Goal: Task Accomplishment & Management: Use online tool/utility

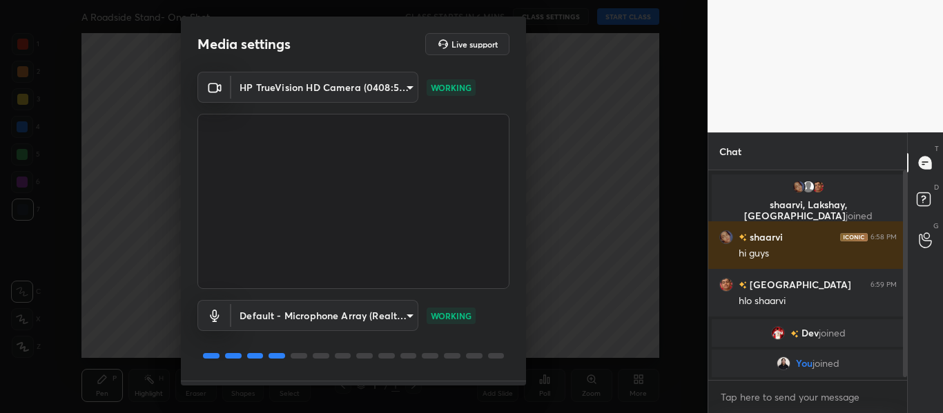
scroll to position [39, 0]
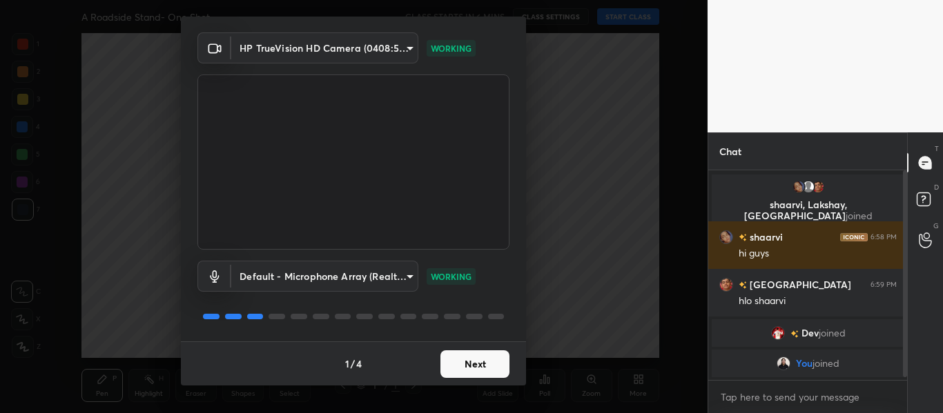
click at [486, 366] on button "Next" at bounding box center [474, 365] width 69 height 28
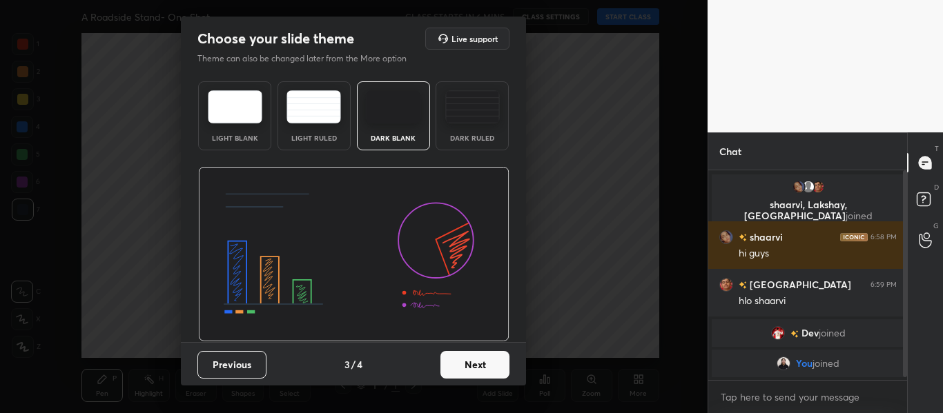
click at [486, 366] on button "Next" at bounding box center [474, 365] width 69 height 28
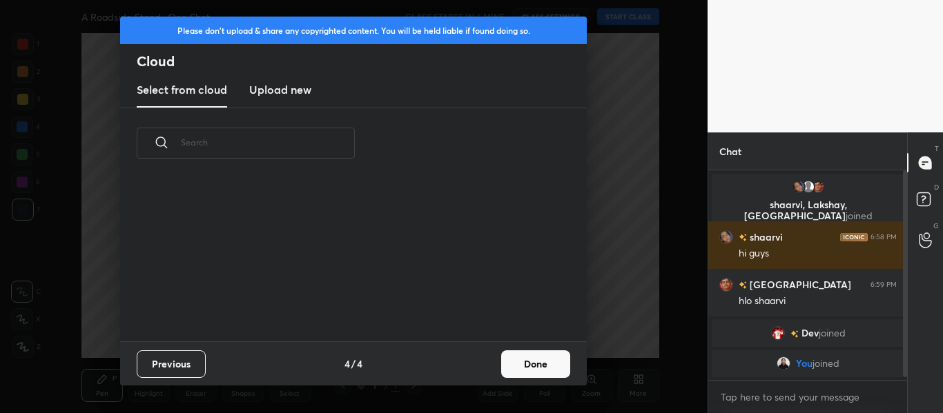
click at [552, 368] on button "Done" at bounding box center [535, 365] width 69 height 28
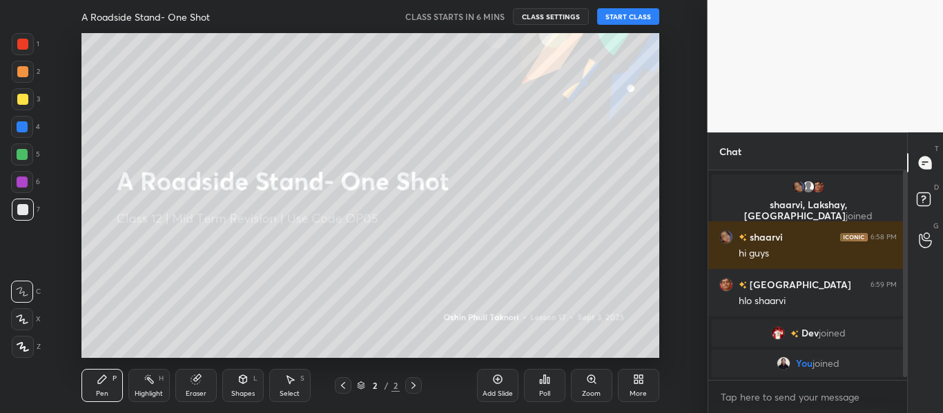
click at [624, 12] on button "START CLASS" at bounding box center [628, 16] width 62 height 17
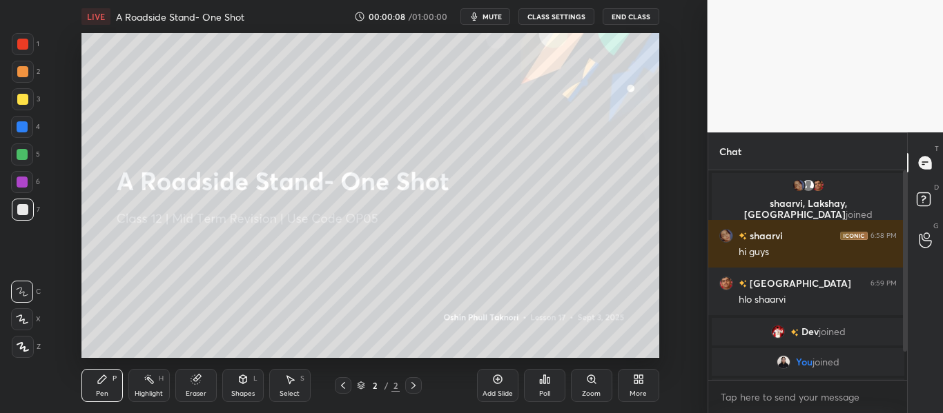
click at [18, 41] on div at bounding box center [22, 44] width 11 height 11
click at [25, 348] on icon at bounding box center [22, 347] width 11 height 8
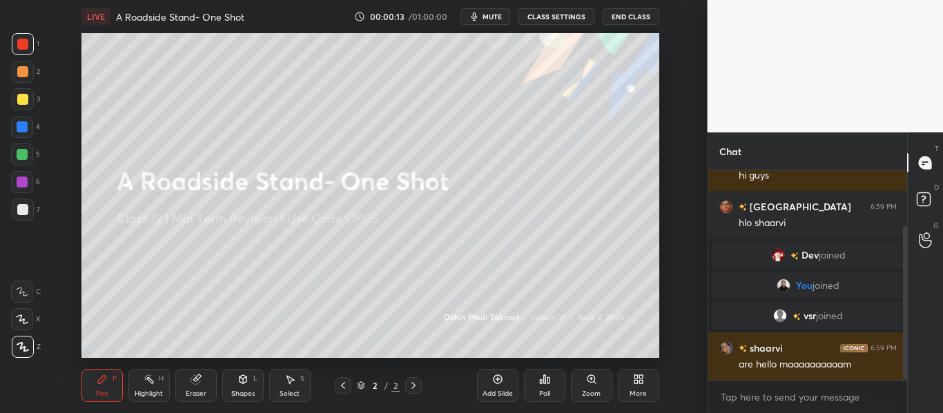
drag, startPoint x: 905, startPoint y: 287, endPoint x: 909, endPoint y: 344, distance: 56.7
click at [909, 344] on div "Chat shaarvi, Lakshay, Milan joined shaarvi 6:58 PM hi guys Milan 6:59 PM hlo s…" at bounding box center [825, 272] width 236 height 281
click at [789, 384] on div "x" at bounding box center [807, 397] width 199 height 32
type textarea "x"
paste textarea "[URL][DOMAIN_NAME]"
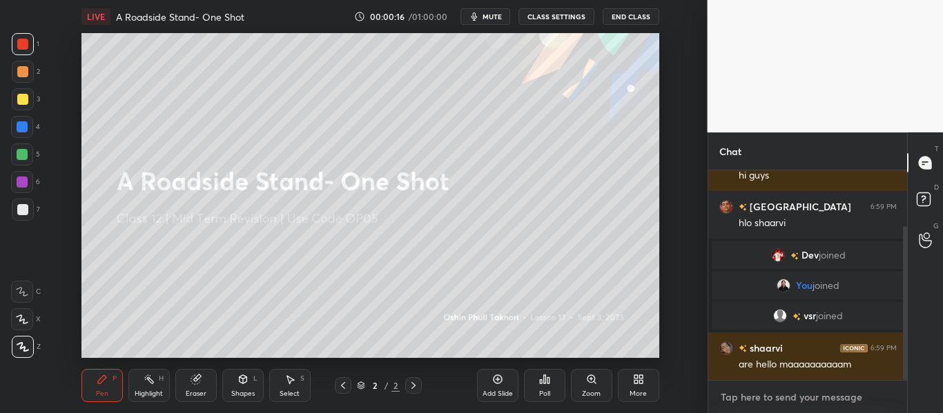
type textarea "[URL][DOMAIN_NAME]"
type textarea "x"
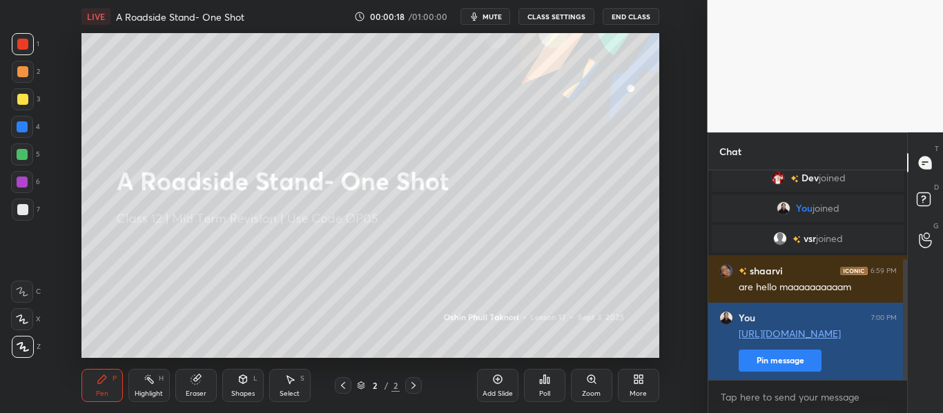
type textarea "x"
click at [800, 357] on button "Pin message" at bounding box center [779, 361] width 83 height 22
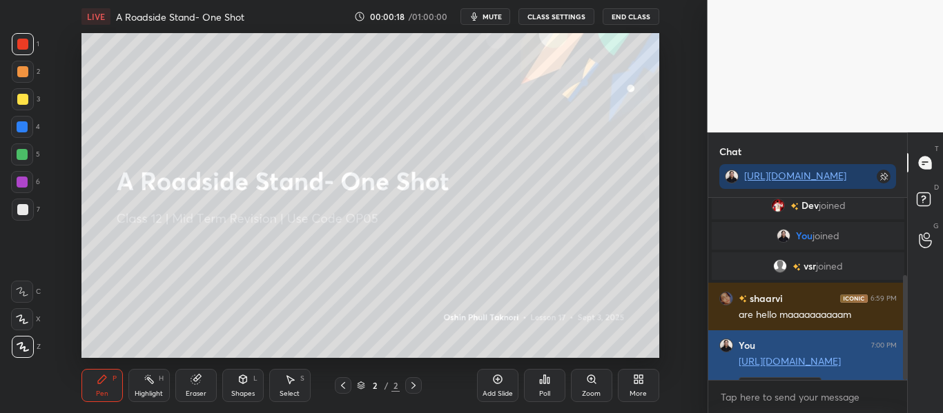
scroll to position [63, 195]
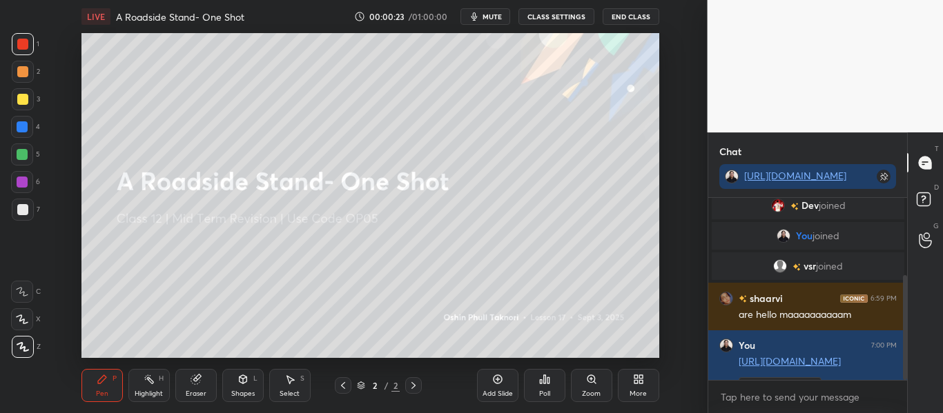
click at [635, 384] on icon at bounding box center [635, 381] width 3 height 3
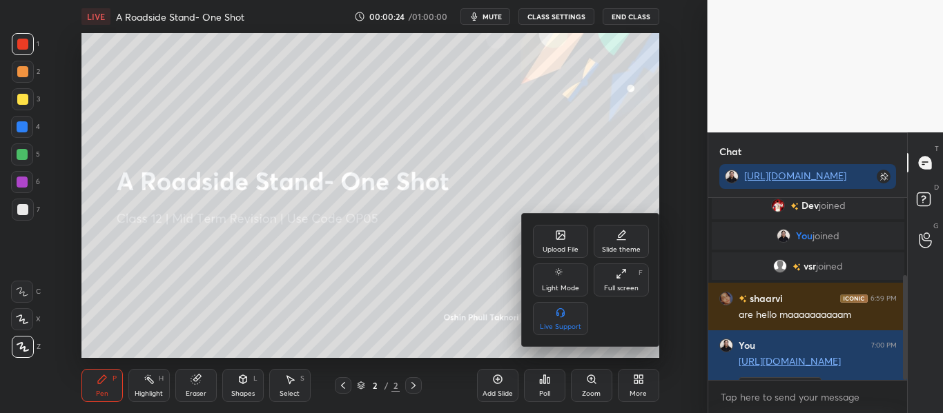
click at [562, 235] on icon at bounding box center [561, 237] width 8 height 5
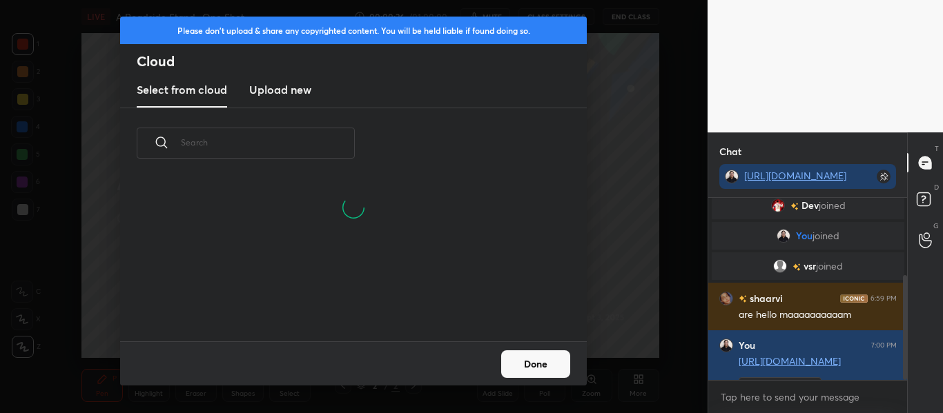
click at [298, 93] on h3 "Upload new" at bounding box center [280, 89] width 62 height 17
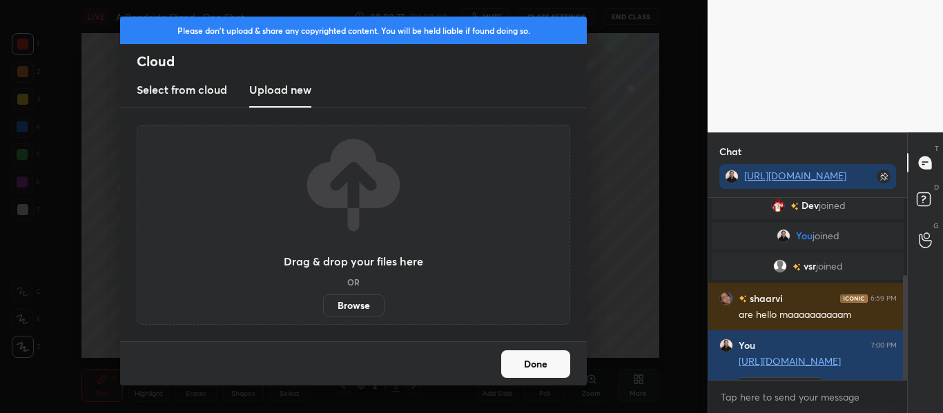
click at [356, 303] on label "Browse" at bounding box center [353, 306] width 61 height 22
click at [323, 303] on input "Browse" at bounding box center [323, 306] width 0 height 22
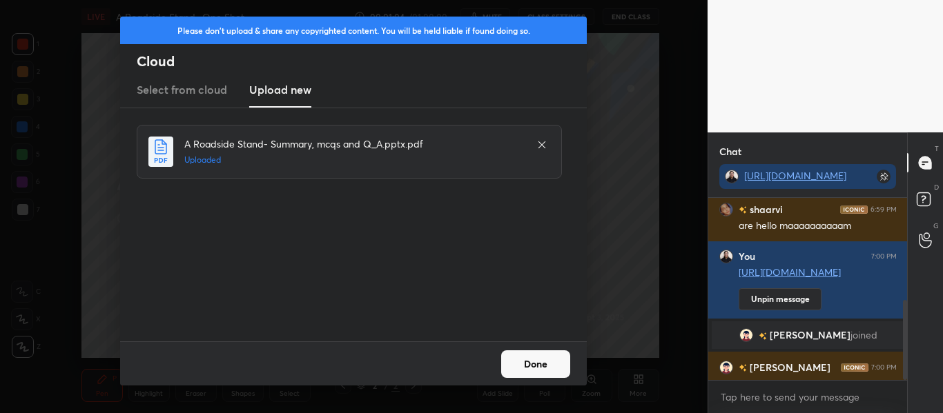
scroll to position [234, 0]
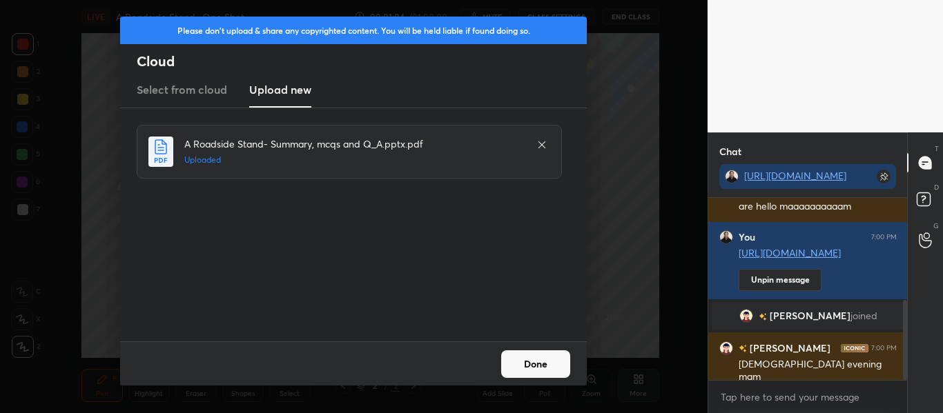
click at [549, 363] on button "Done" at bounding box center [535, 365] width 69 height 28
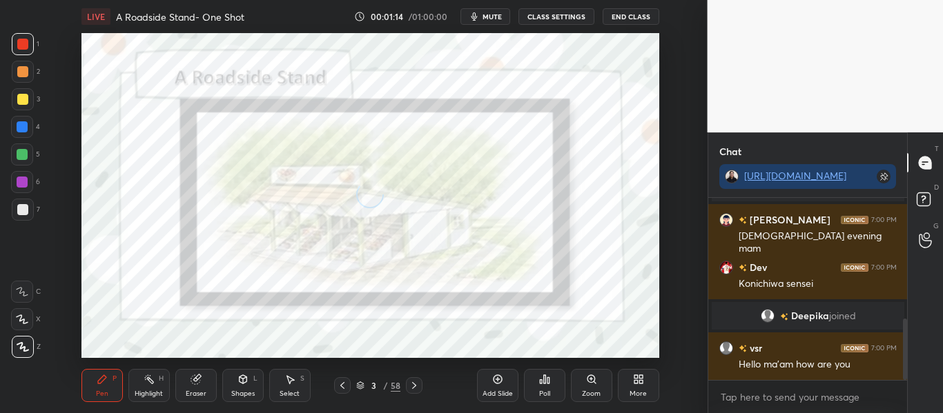
scroll to position [406, 0]
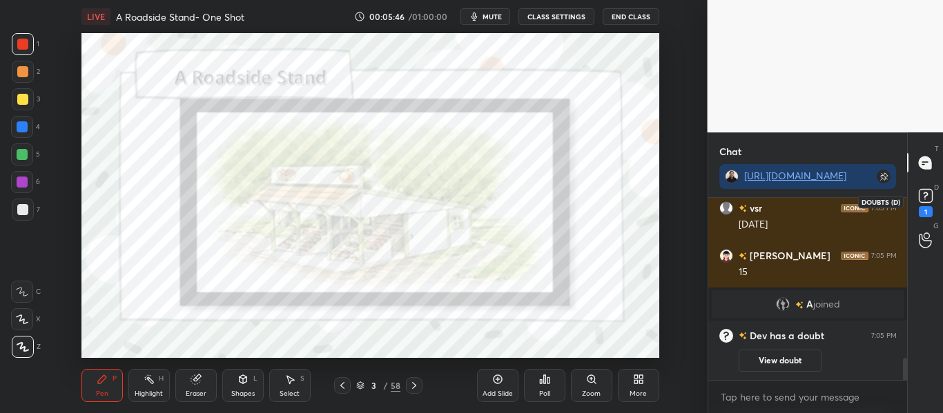
scroll to position [1370, 0]
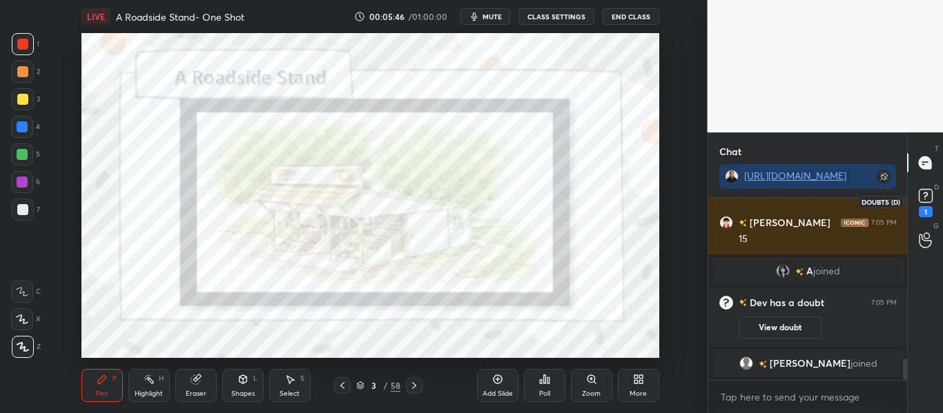
click at [918, 204] on icon at bounding box center [925, 196] width 21 height 21
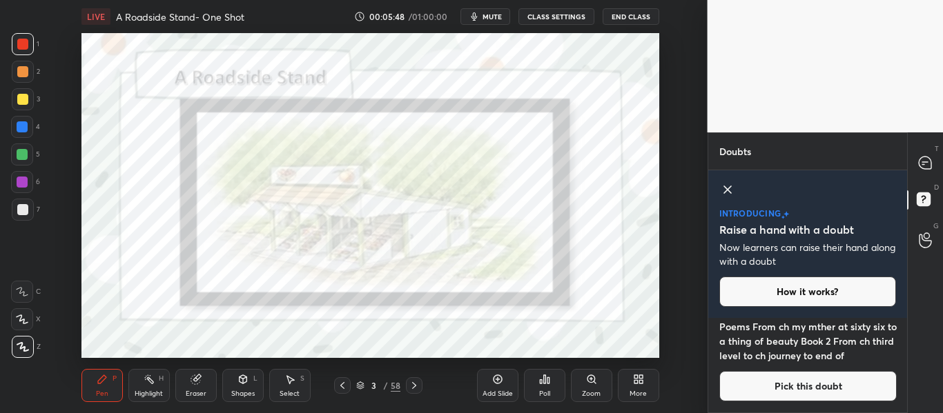
click at [723, 184] on icon at bounding box center [727, 189] width 17 height 17
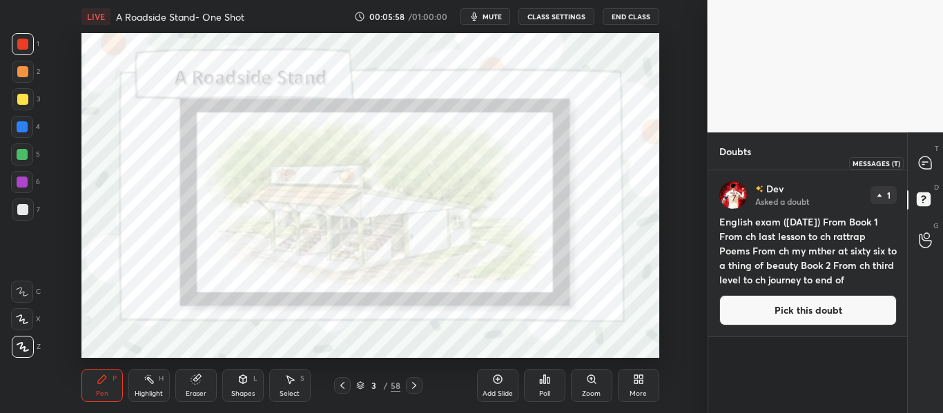
click at [917, 161] on div at bounding box center [925, 162] width 28 height 25
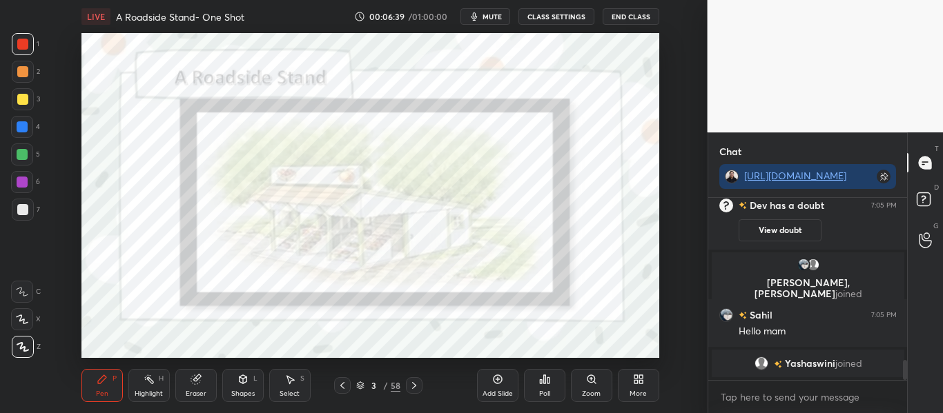
scroll to position [1463, 0]
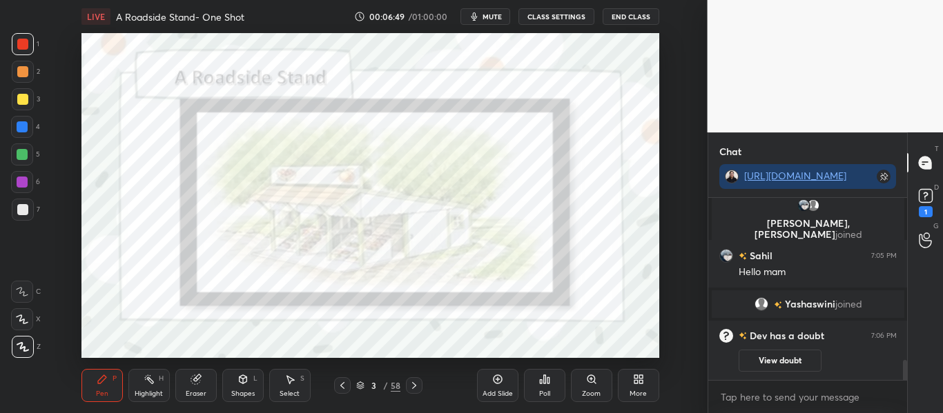
click at [675, 324] on div "Setting up your live class Poll for secs No correct answer Start poll" at bounding box center [370, 195] width 652 height 325
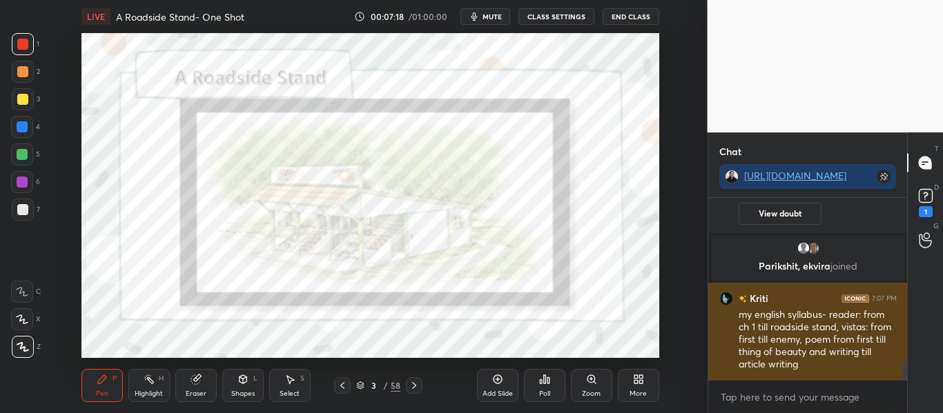
scroll to position [1579, 0]
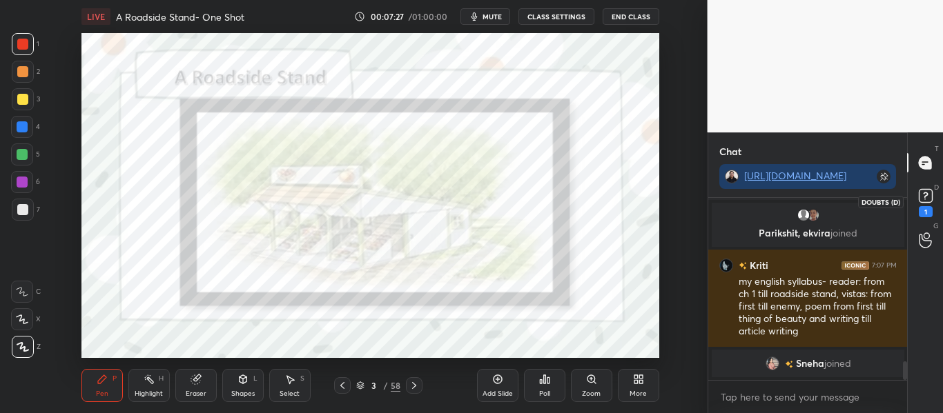
click at [925, 196] on icon at bounding box center [925, 196] width 5 height 6
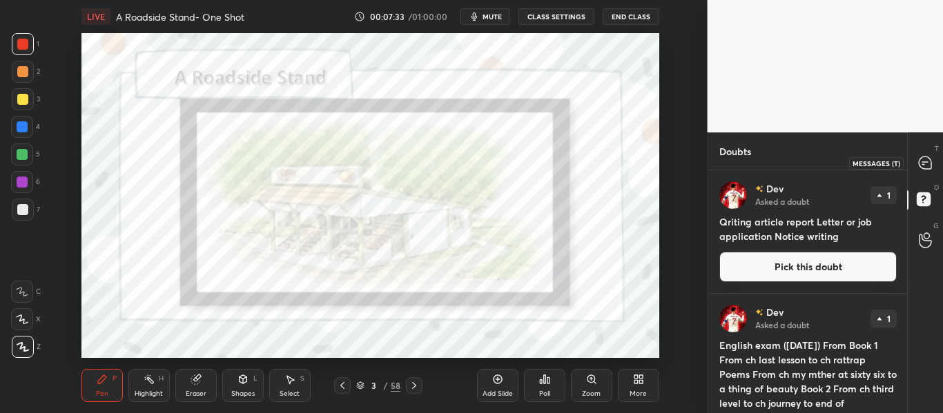
click at [930, 158] on icon at bounding box center [925, 163] width 14 height 14
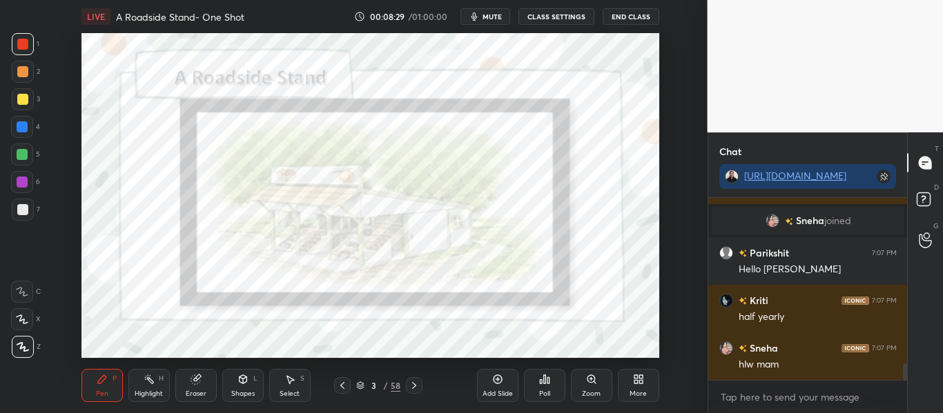
scroll to position [150, 195]
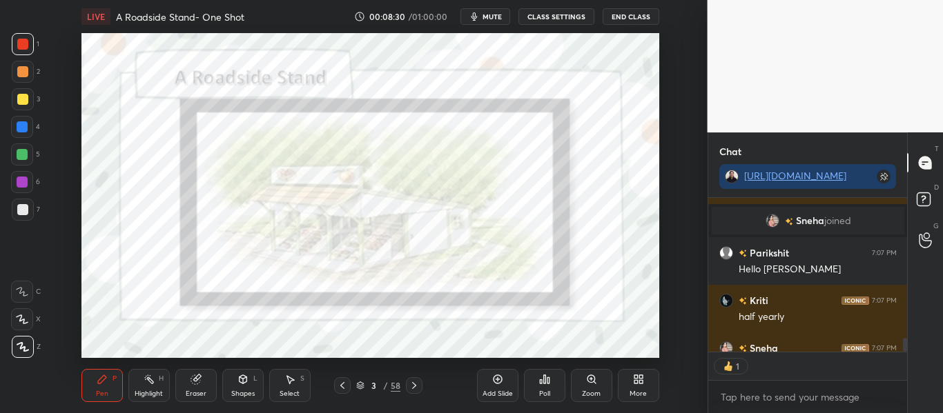
drag, startPoint x: 905, startPoint y: 365, endPoint x: 907, endPoint y: 393, distance: 28.4
click at [907, 393] on div "Chat [URL][DOMAIN_NAME] [PERSON_NAME] joined Kriti 7:07 PM my english syllabus-…" at bounding box center [825, 272] width 236 height 281
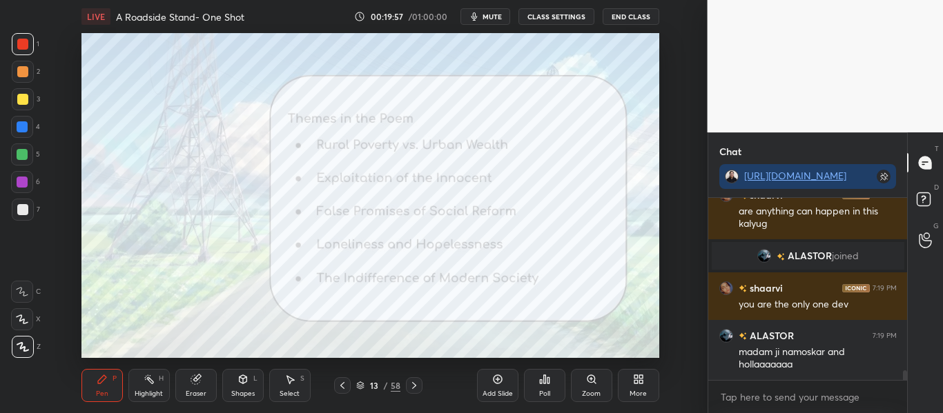
scroll to position [3291, 0]
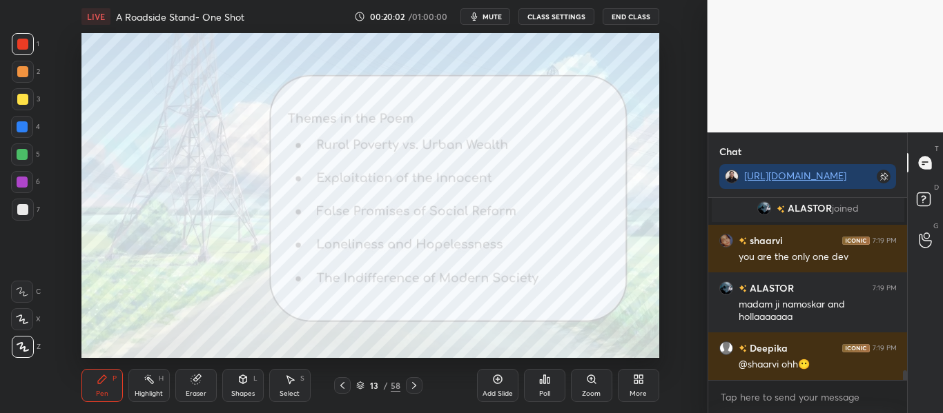
click at [357, 385] on icon at bounding box center [360, 386] width 8 height 8
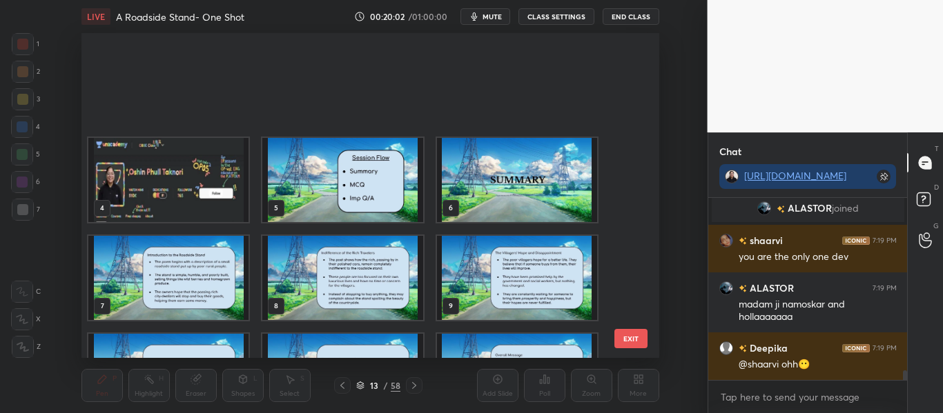
scroll to position [321, 571]
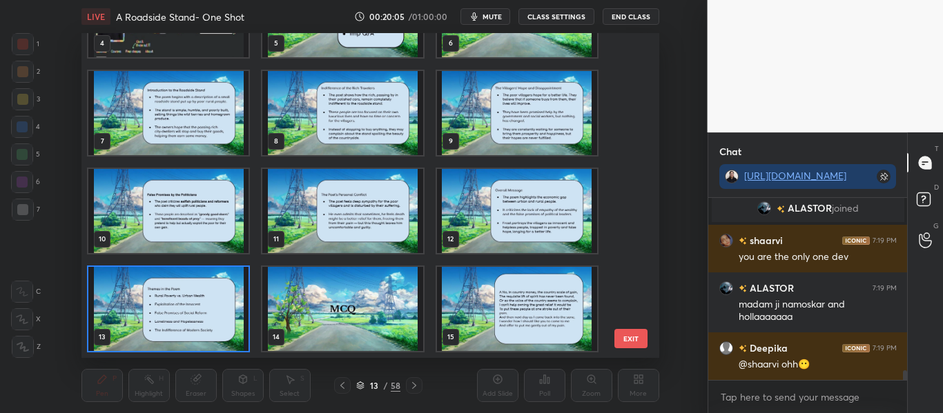
click at [373, 315] on img "grid" at bounding box center [342, 309] width 160 height 84
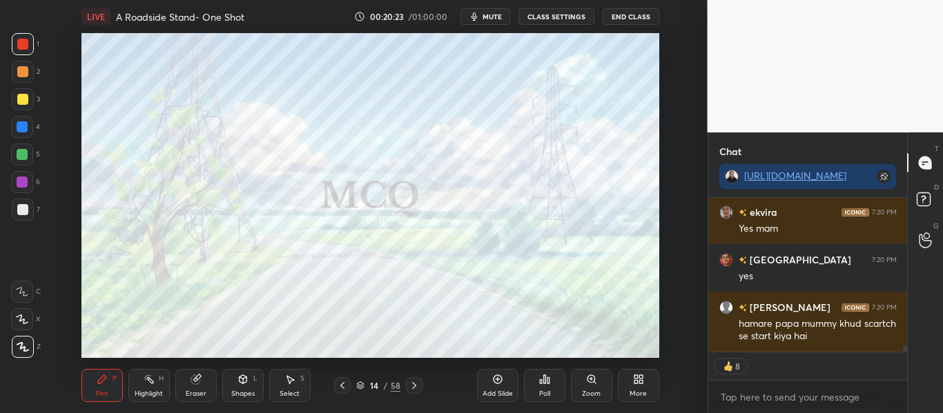
scroll to position [3602, 0]
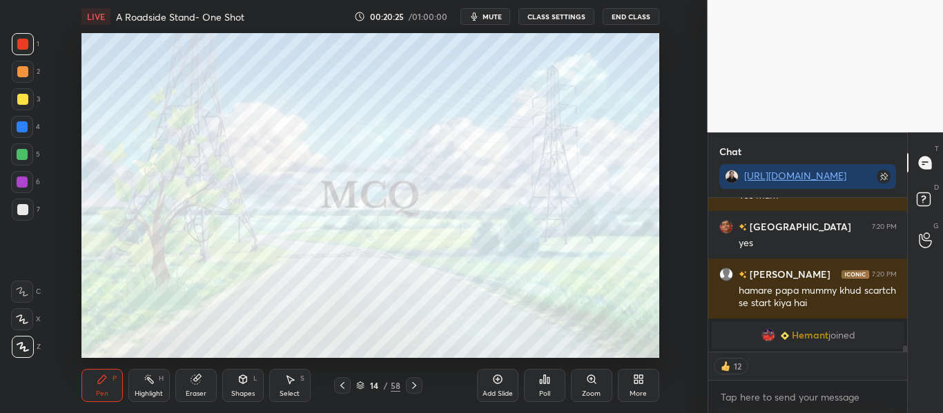
click at [356, 388] on icon at bounding box center [360, 386] width 8 height 8
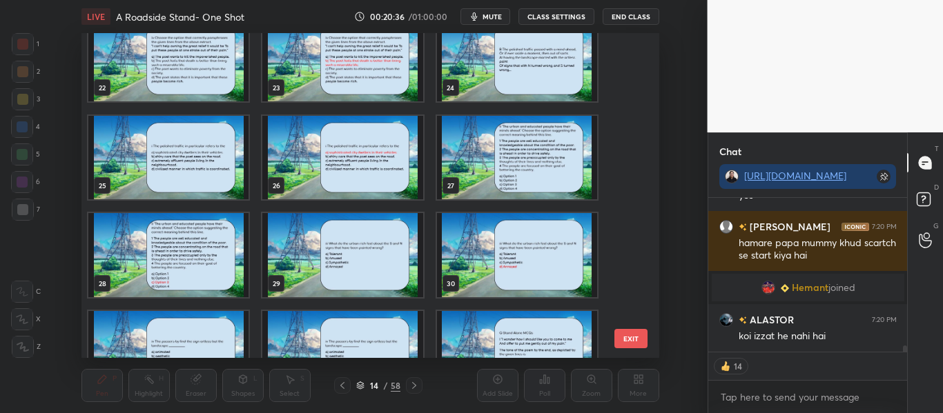
scroll to position [699, 0]
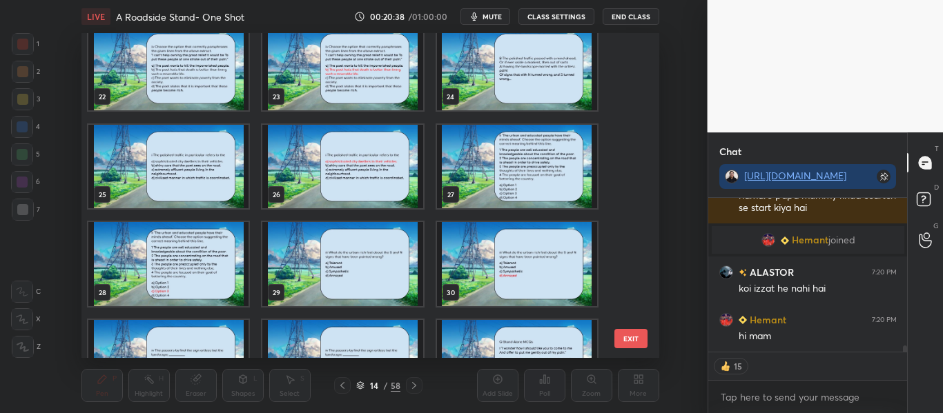
click at [535, 90] on img "grid" at bounding box center [516, 69] width 160 height 84
click at [535, 90] on div "19 20 21 22 23 24 25 26 27 28 29 30 31 32 33" at bounding box center [357, 195] width 553 height 325
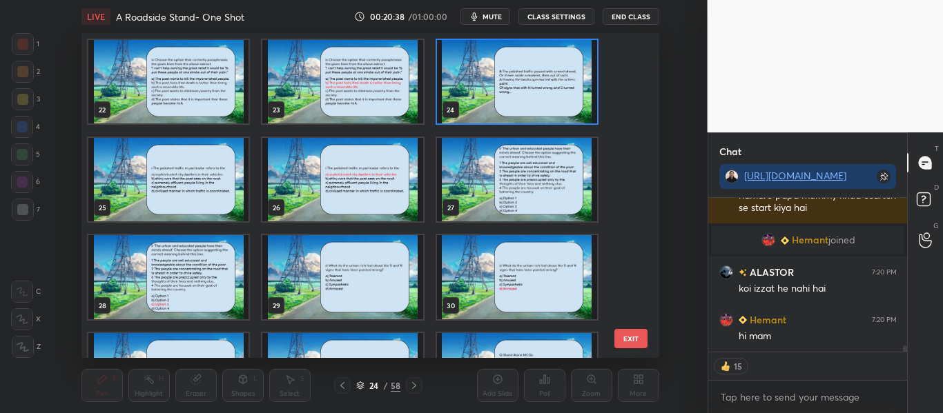
click at [535, 90] on img "grid" at bounding box center [516, 82] width 160 height 84
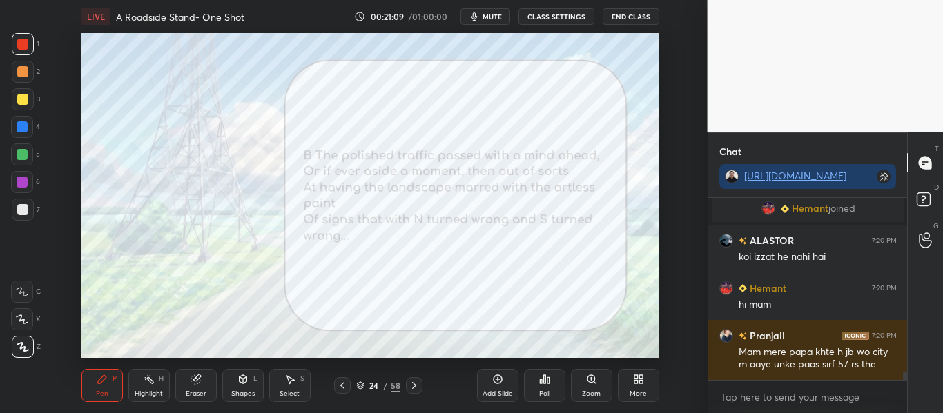
scroll to position [3671, 0]
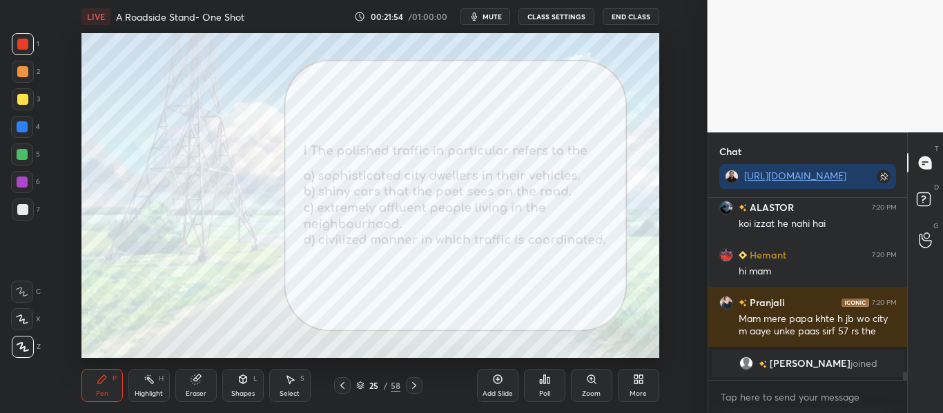
click at [545, 392] on div "Poll" at bounding box center [544, 394] width 11 height 7
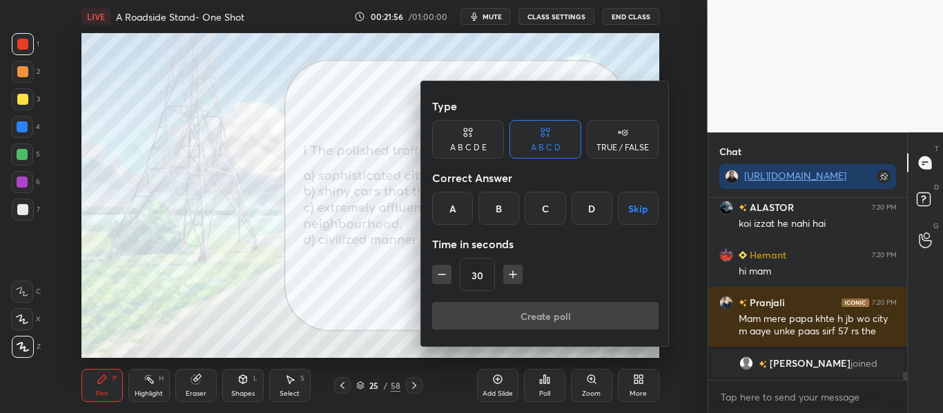
click at [446, 215] on div "A" at bounding box center [452, 208] width 41 height 33
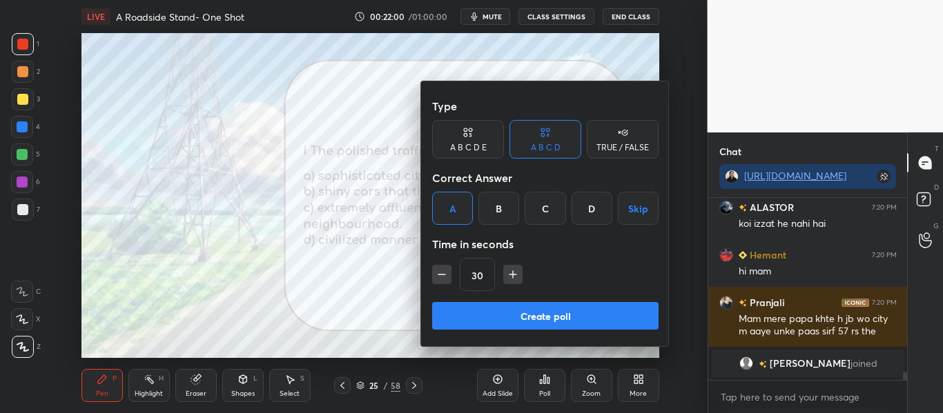
click at [537, 308] on button "Create poll" at bounding box center [545, 316] width 226 height 28
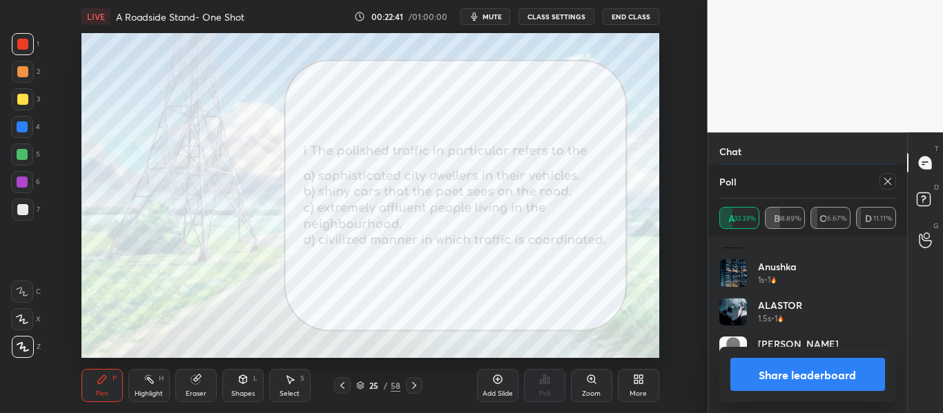
scroll to position [66, 0]
click at [884, 174] on div at bounding box center [887, 181] width 17 height 17
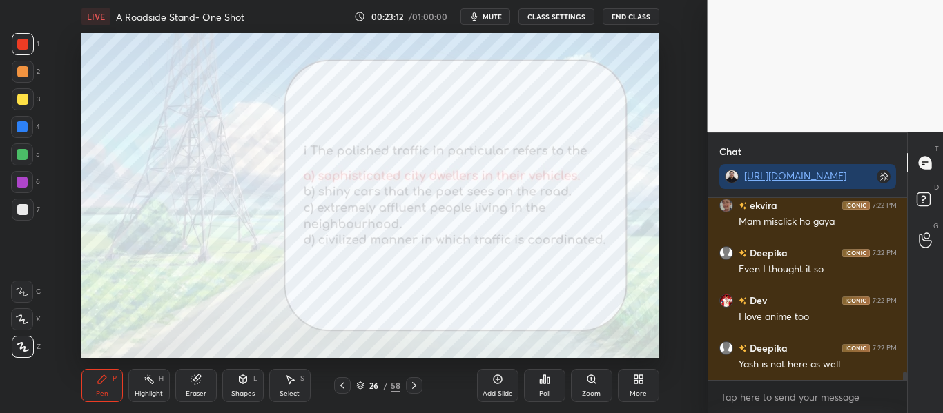
scroll to position [3757, 0]
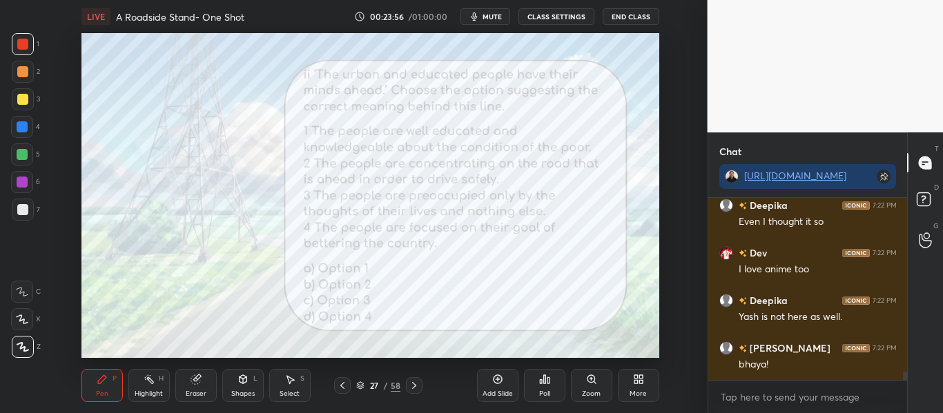
click at [548, 379] on icon at bounding box center [548, 380] width 2 height 6
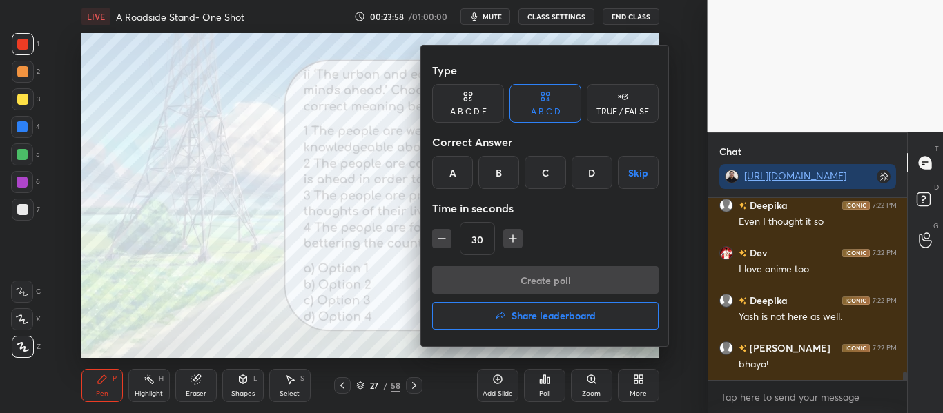
click at [542, 172] on div "C" at bounding box center [544, 172] width 41 height 33
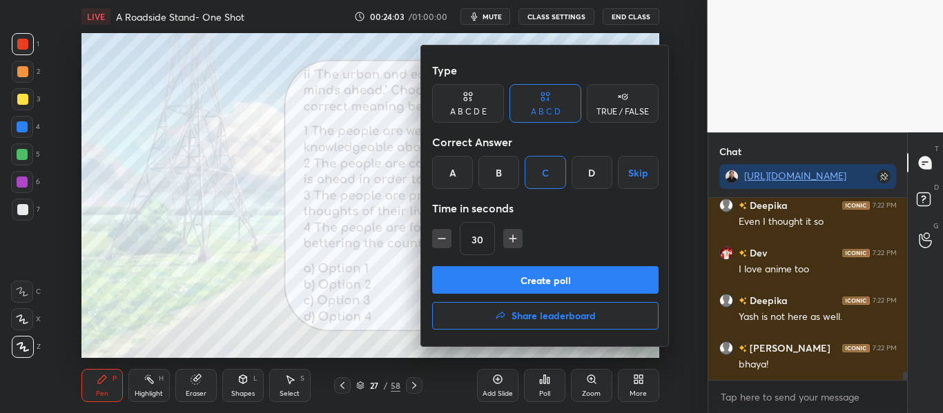
click at [571, 268] on button "Create poll" at bounding box center [545, 280] width 226 height 28
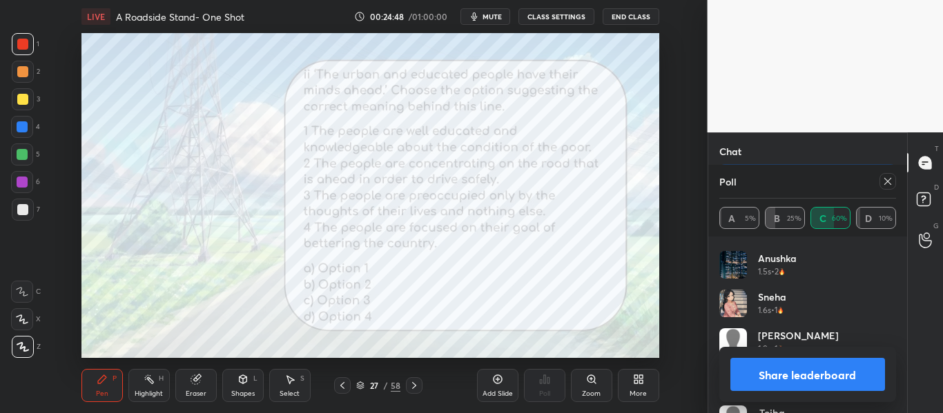
scroll to position [298, 0]
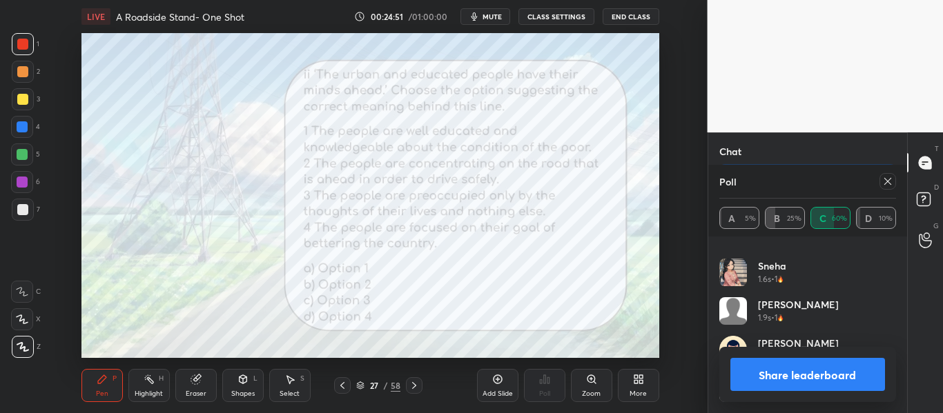
click at [758, 373] on button "Share leaderboard" at bounding box center [807, 374] width 155 height 33
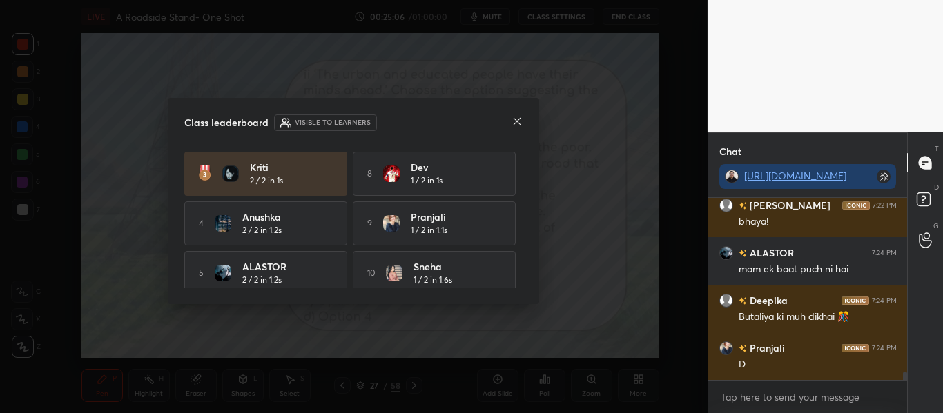
scroll to position [109, 0]
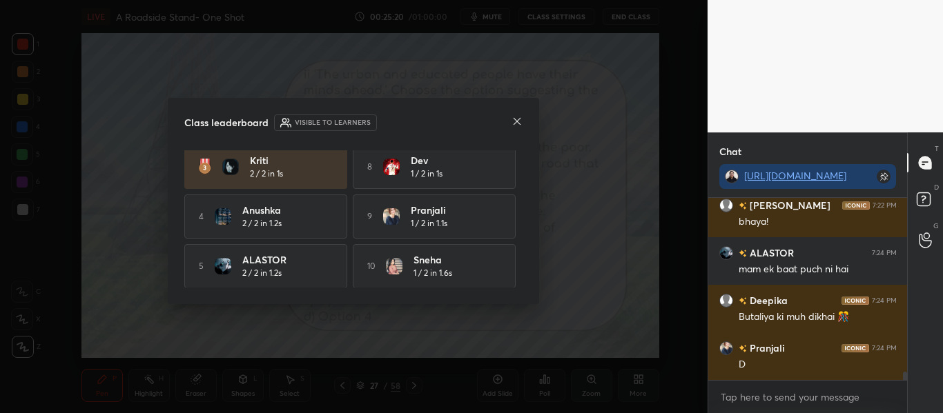
click at [515, 123] on icon at bounding box center [516, 121] width 11 height 11
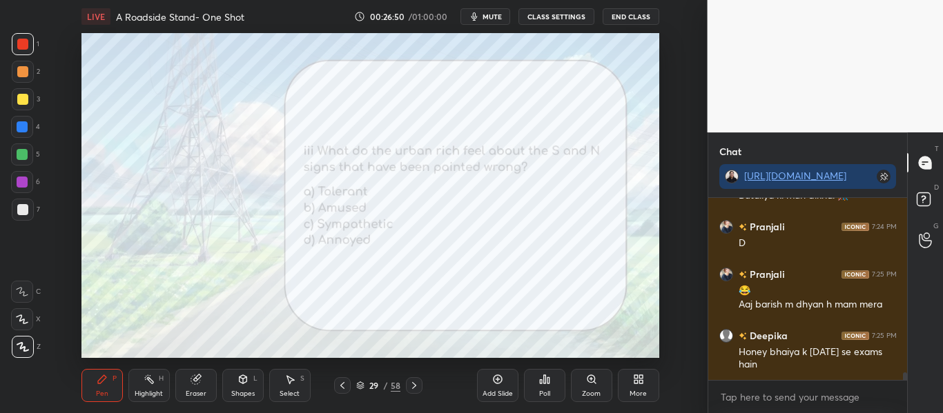
scroll to position [4069, 0]
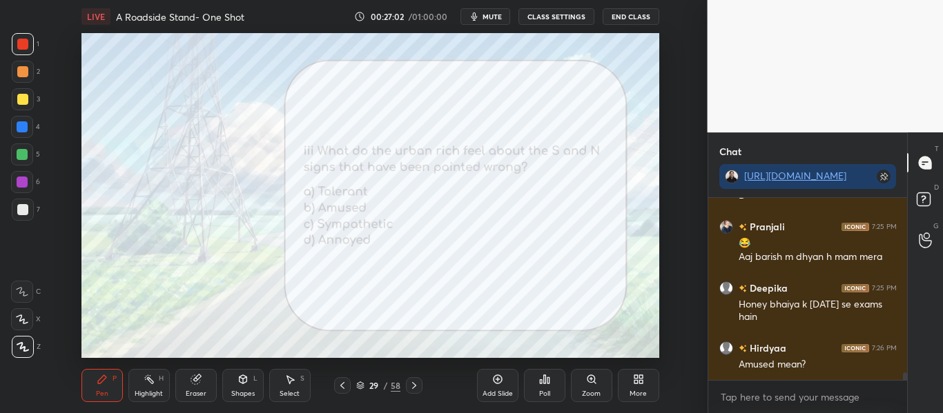
click at [551, 382] on div "Poll" at bounding box center [544, 385] width 41 height 33
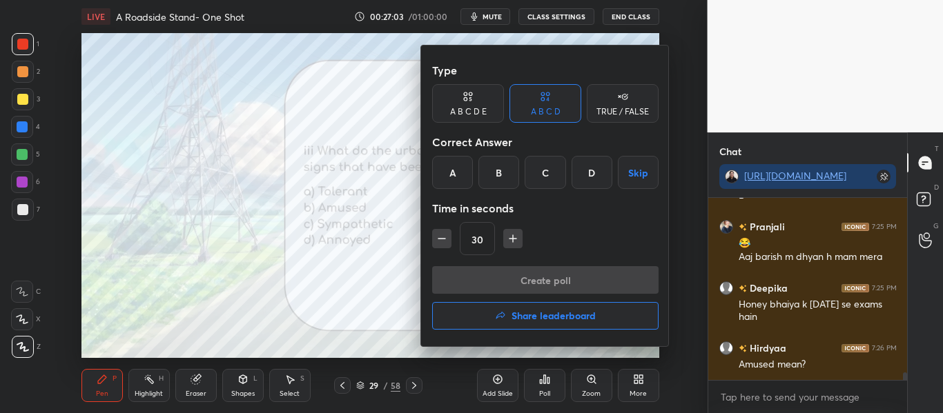
click at [587, 166] on div "D" at bounding box center [591, 172] width 41 height 33
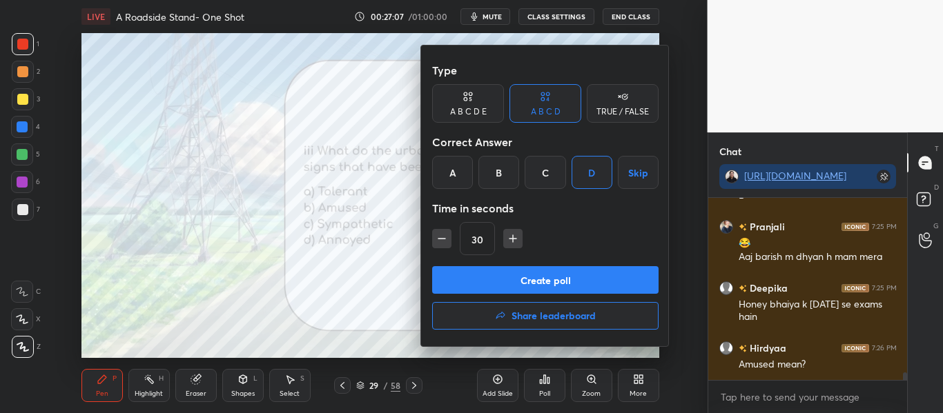
click at [570, 271] on button "Create poll" at bounding box center [545, 280] width 226 height 28
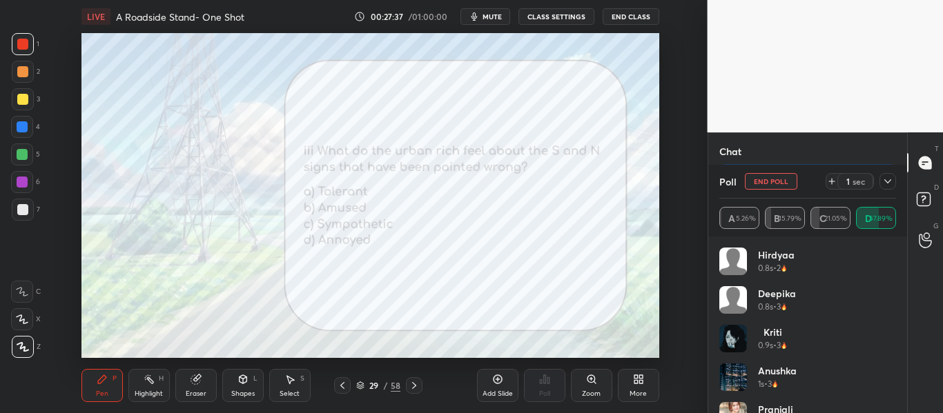
scroll to position [4297, 0]
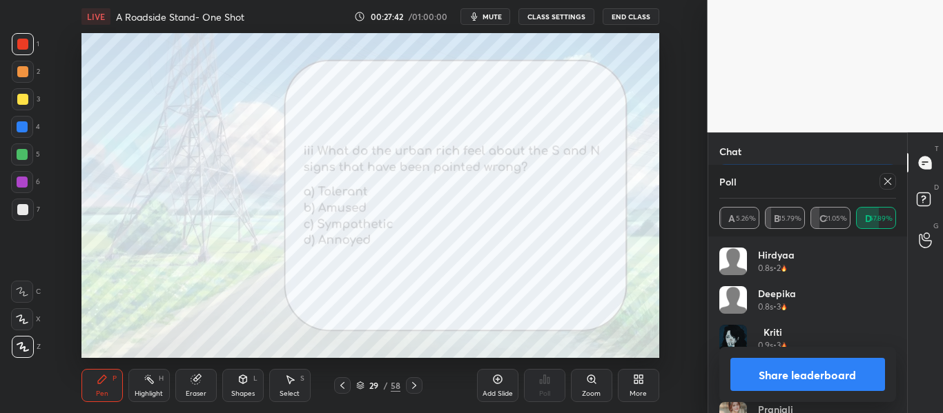
click at [896, 287] on div "Hirdyaa 0.8s • 2 Deepika 0.8s • 3 Kriti 0.9s • 3 Anushka 1s • 3 [PERSON_NAME] 1…" at bounding box center [807, 325] width 199 height 177
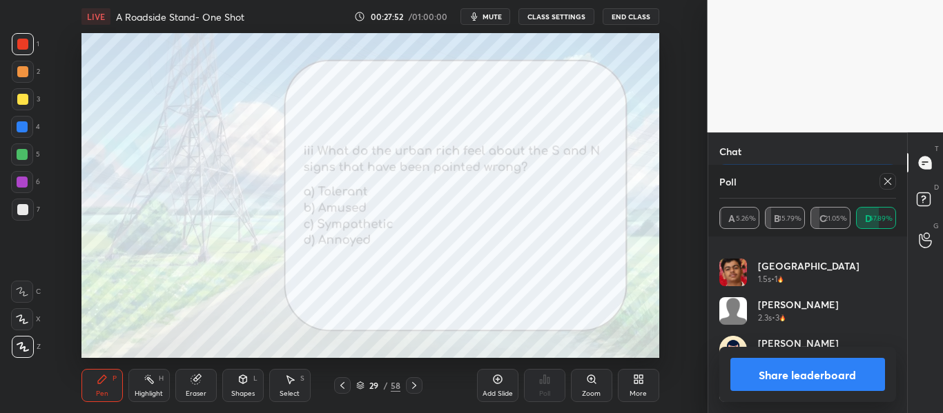
scroll to position [4406, 0]
click at [881, 188] on div at bounding box center [887, 181] width 17 height 17
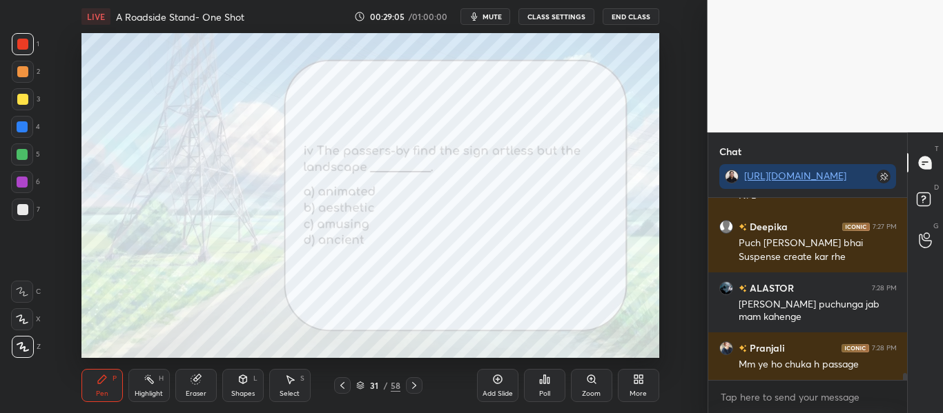
scroll to position [4456, 0]
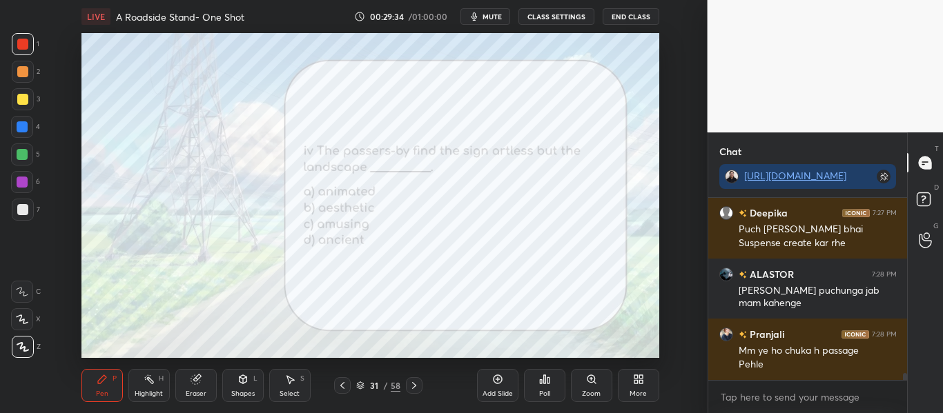
click at [549, 391] on div "Poll" at bounding box center [544, 394] width 11 height 7
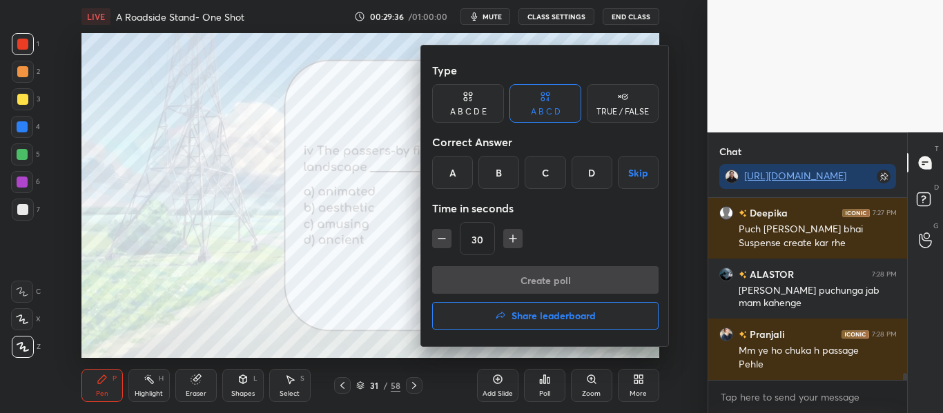
click at [499, 165] on div "B" at bounding box center [498, 172] width 41 height 33
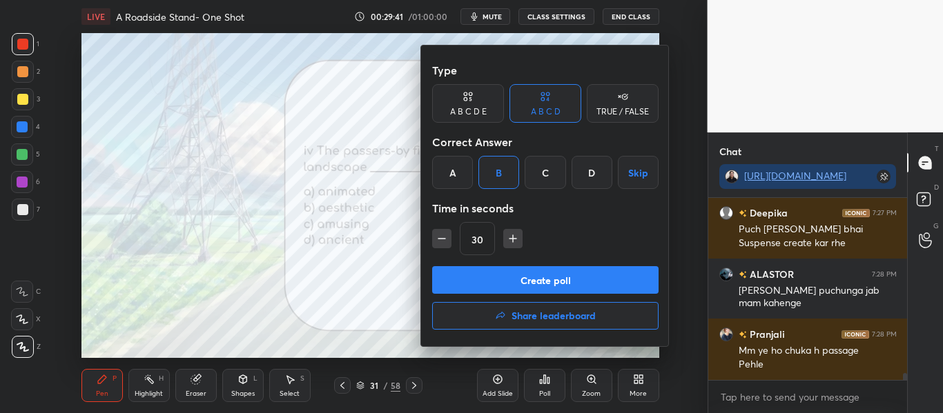
click at [497, 282] on button "Create poll" at bounding box center [545, 280] width 226 height 28
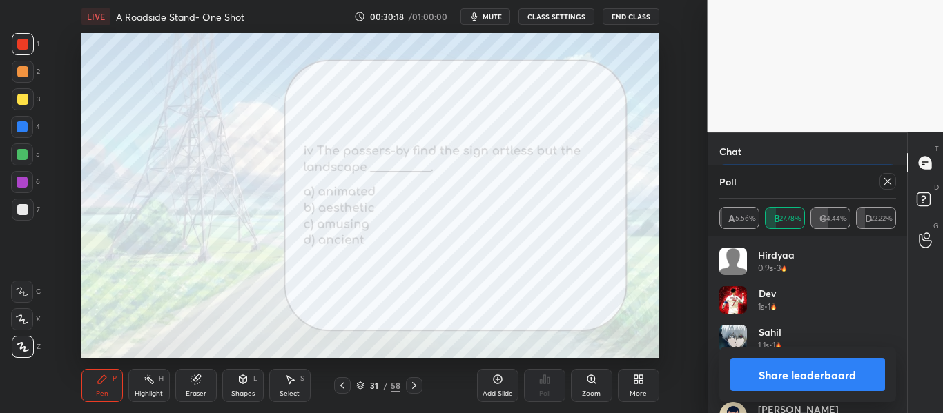
scroll to position [28, 0]
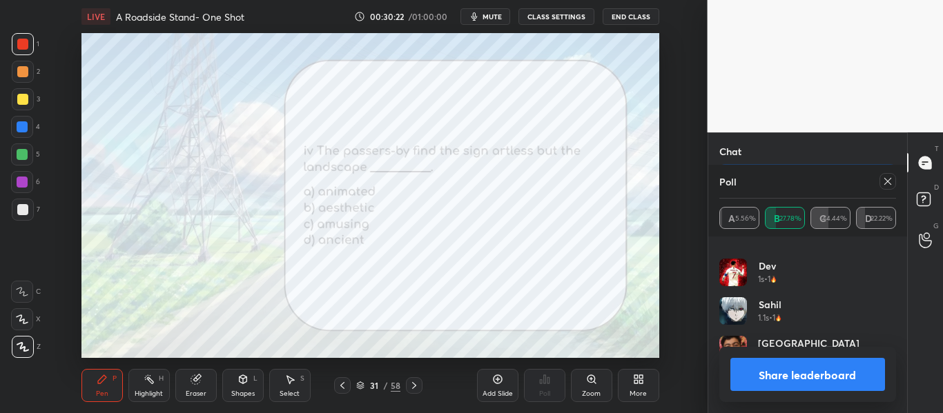
click at [787, 365] on button "Share leaderboard" at bounding box center [807, 374] width 155 height 33
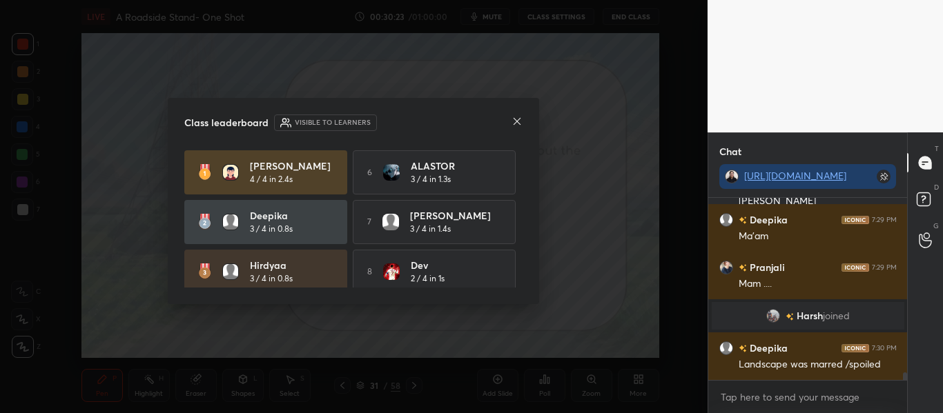
scroll to position [211, 195]
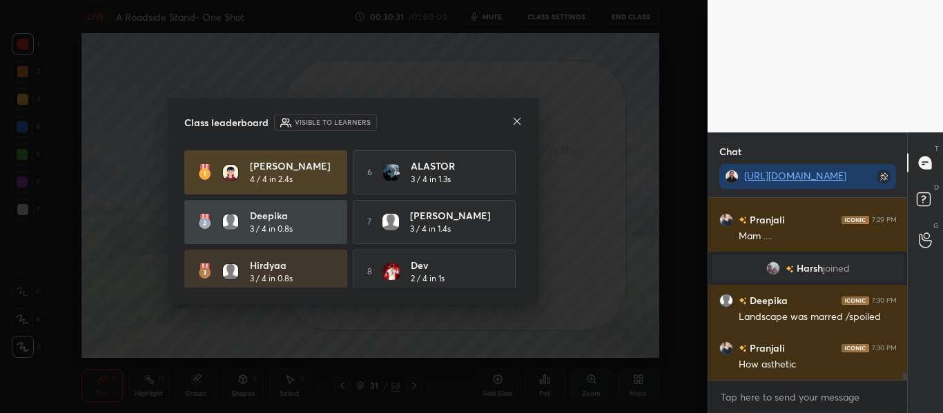
click at [515, 124] on icon at bounding box center [516, 121] width 11 height 11
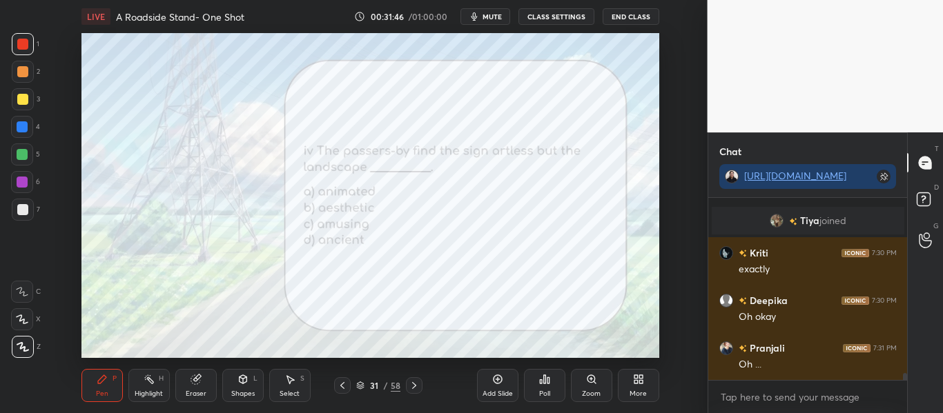
scroll to position [4642, 0]
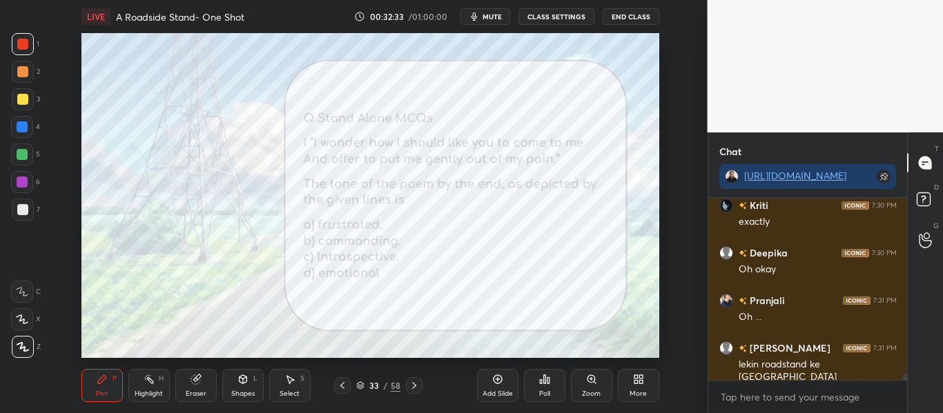
click at [549, 391] on div "Poll" at bounding box center [544, 394] width 11 height 7
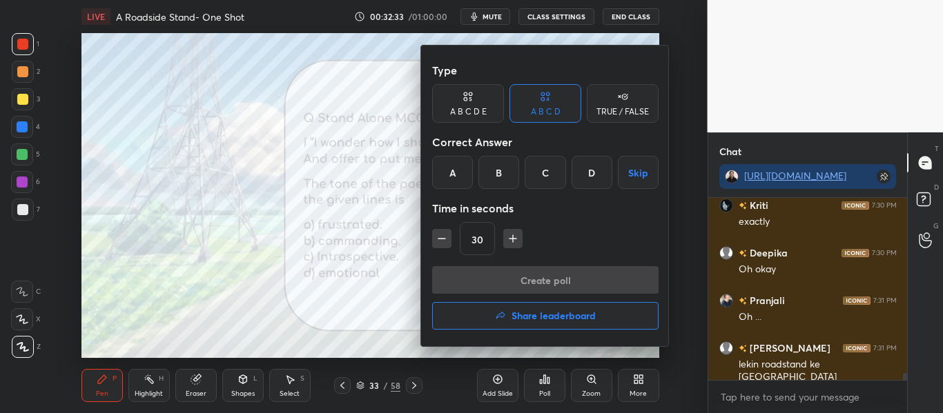
scroll to position [4690, 0]
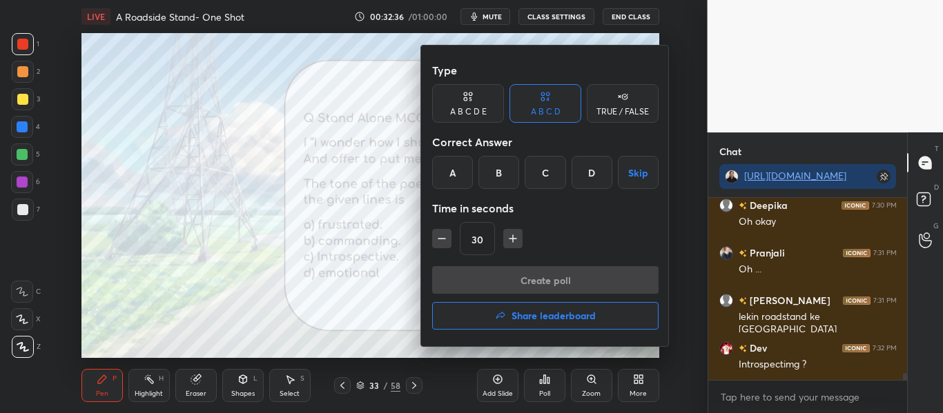
click at [589, 175] on div "D" at bounding box center [591, 172] width 41 height 33
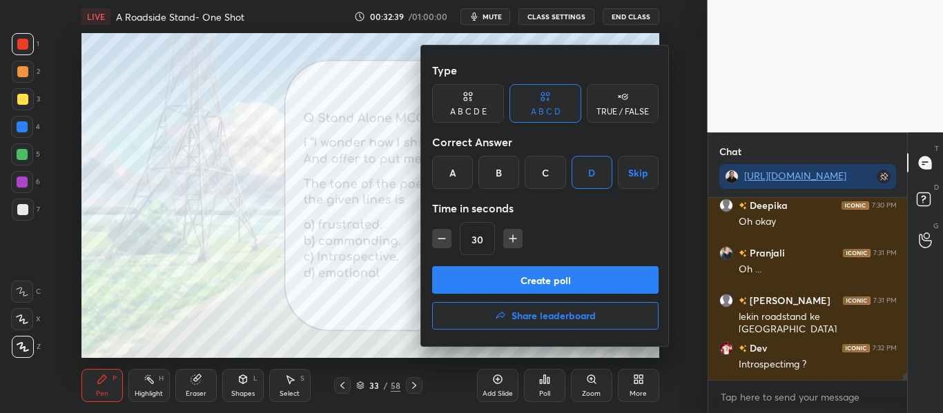
click at [538, 277] on button "Create poll" at bounding box center [545, 280] width 226 height 28
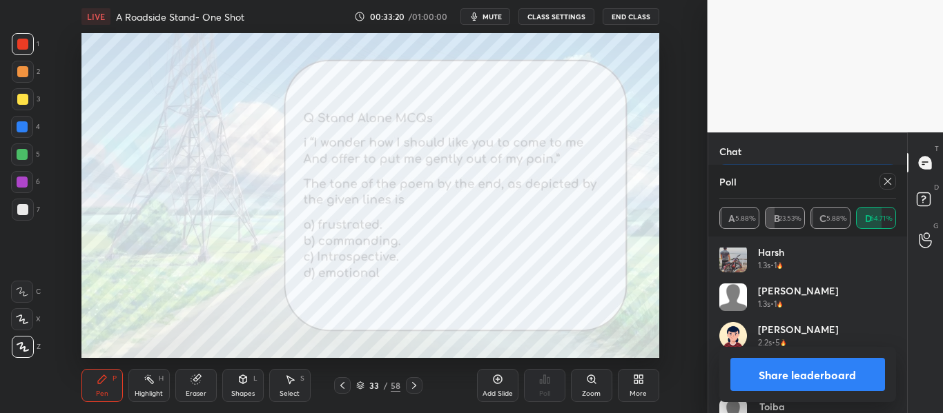
scroll to position [259, 0]
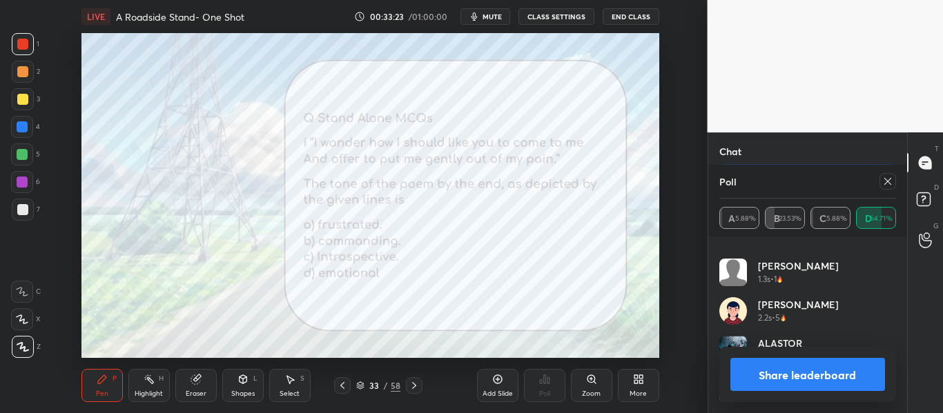
click at [888, 188] on div at bounding box center [887, 181] width 17 height 17
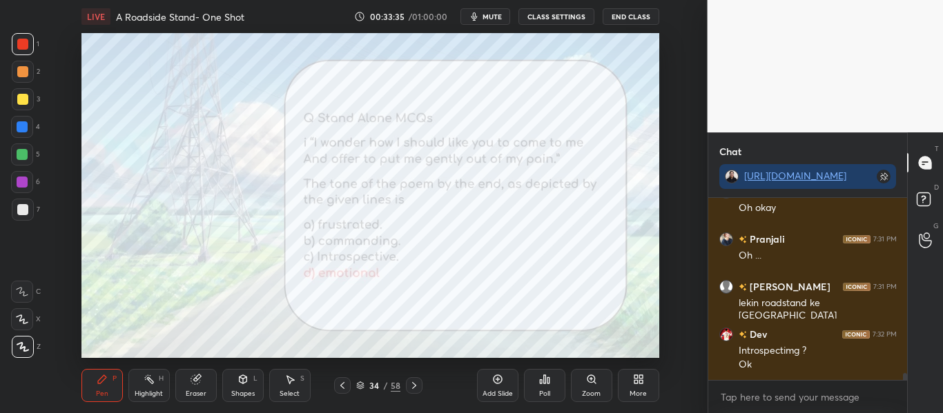
scroll to position [4751, 0]
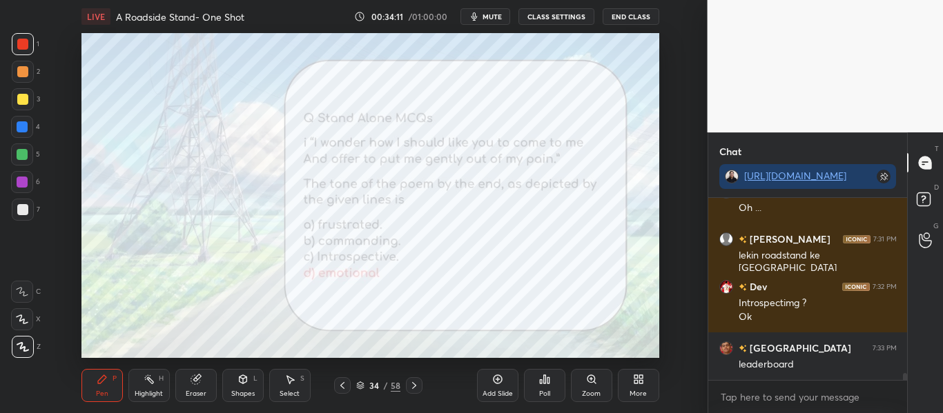
click at [533, 377] on div "Poll" at bounding box center [544, 385] width 41 height 33
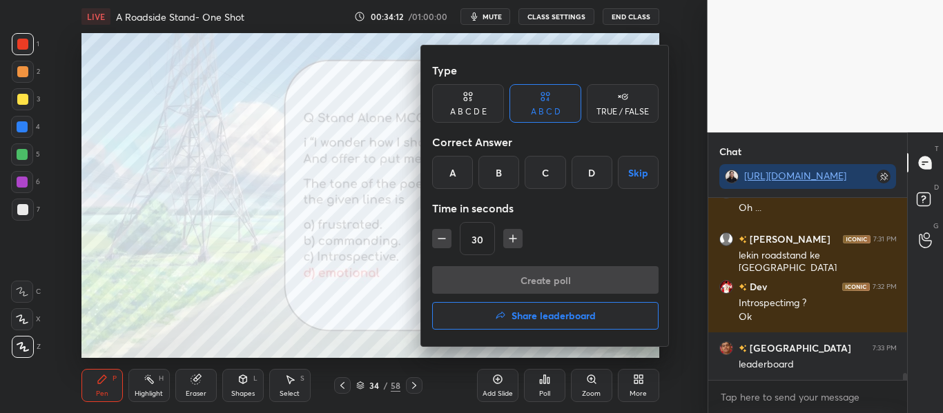
click at [554, 326] on button "Share leaderboard" at bounding box center [545, 316] width 226 height 28
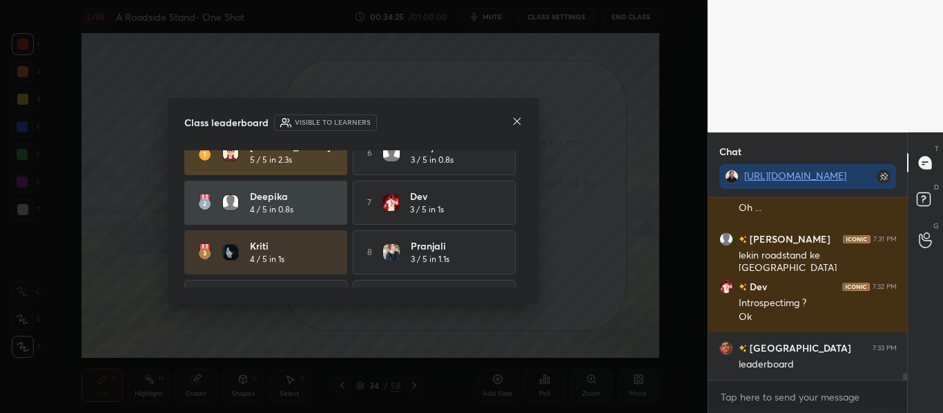
scroll to position [109, 0]
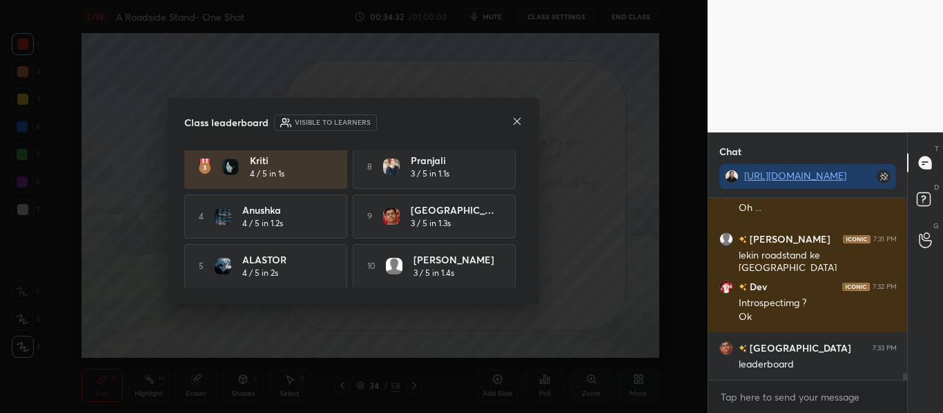
click at [520, 120] on icon at bounding box center [516, 121] width 11 height 11
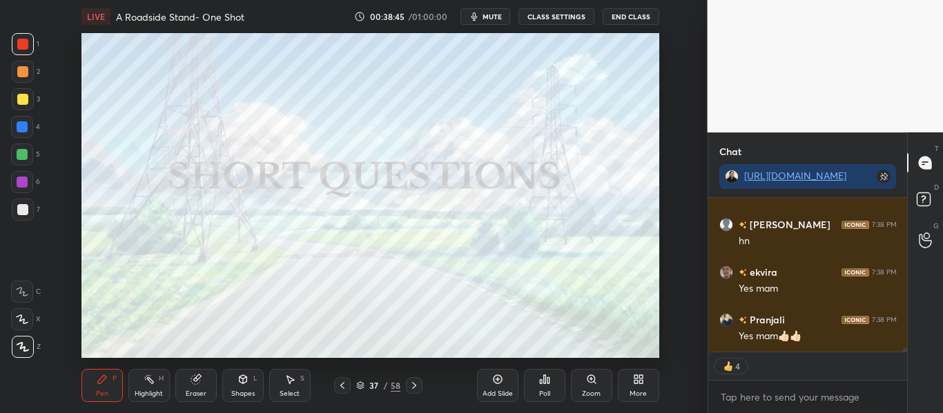
scroll to position [5531, 0]
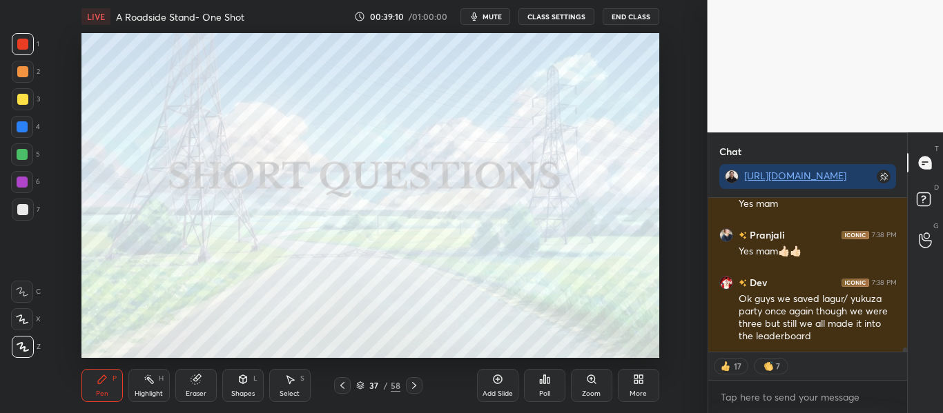
click at [364, 388] on icon at bounding box center [360, 386] width 8 height 8
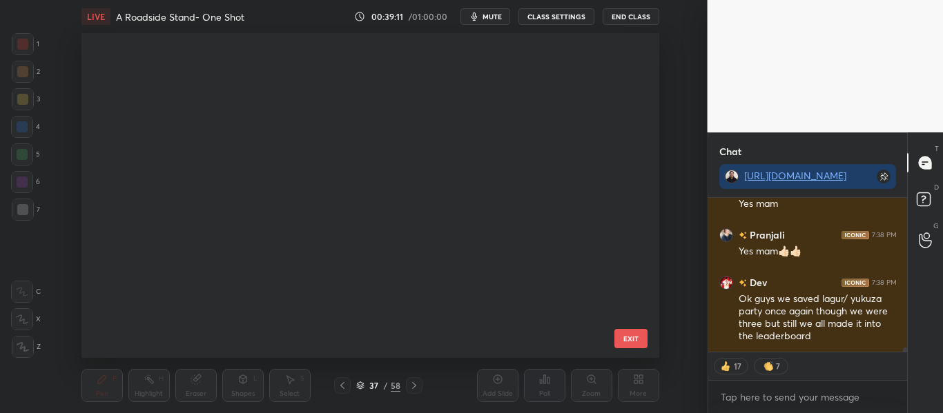
scroll to position [321, 571]
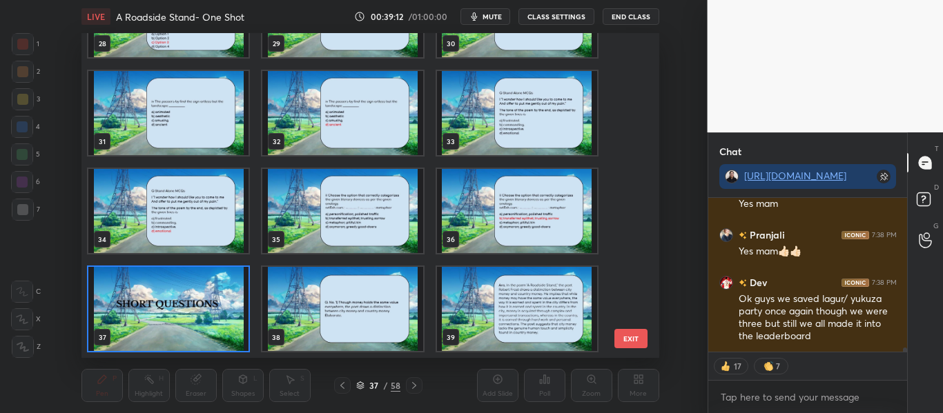
click at [627, 262] on div "25 26 27 28 29 30 31 32 33 34 35 36 37 38 39" at bounding box center [357, 195] width 553 height 325
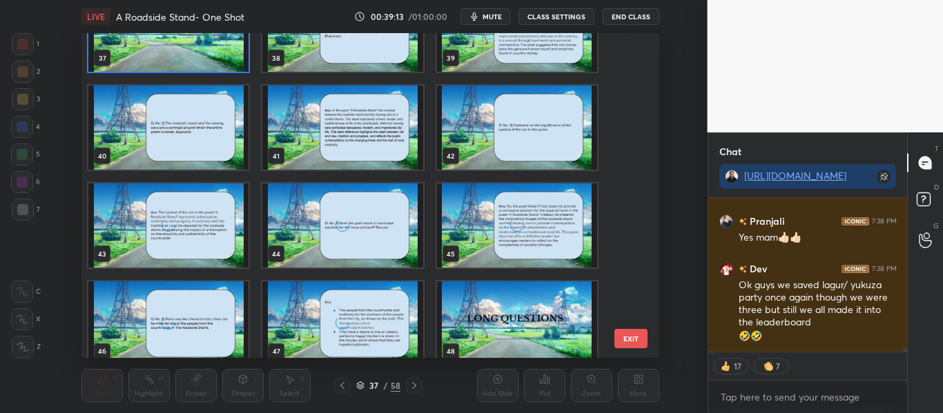
scroll to position [1232, 0]
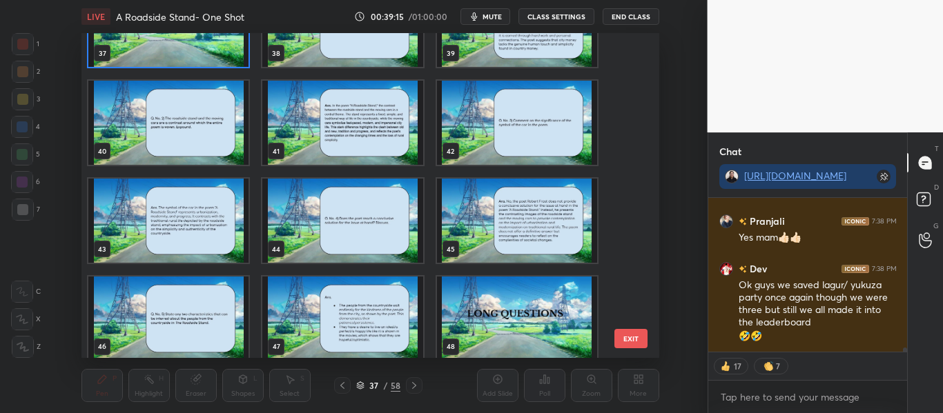
click at [367, 235] on img "grid" at bounding box center [342, 221] width 160 height 84
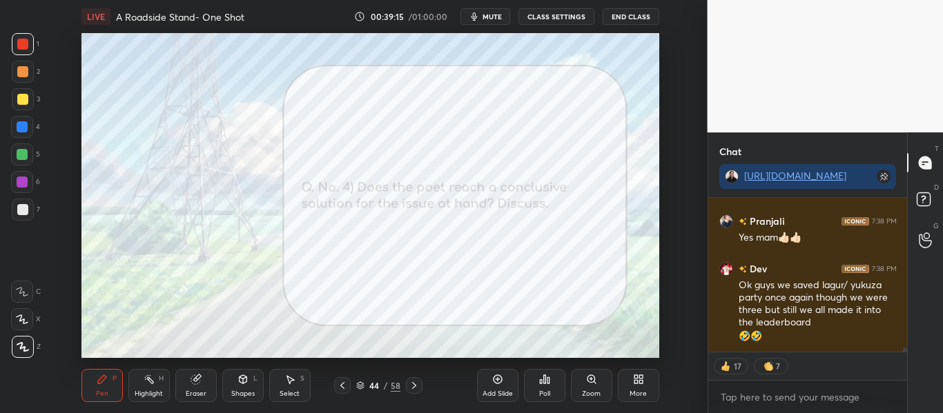
click at [367, 235] on img "grid" at bounding box center [342, 221] width 160 height 84
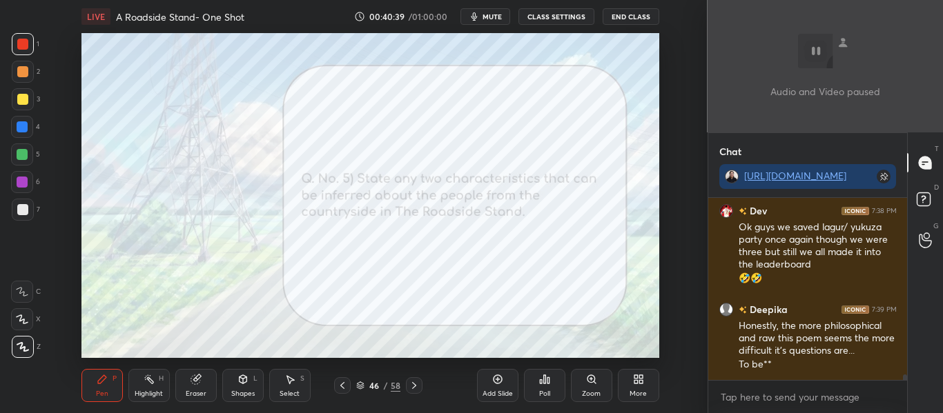
scroll to position [5758, 0]
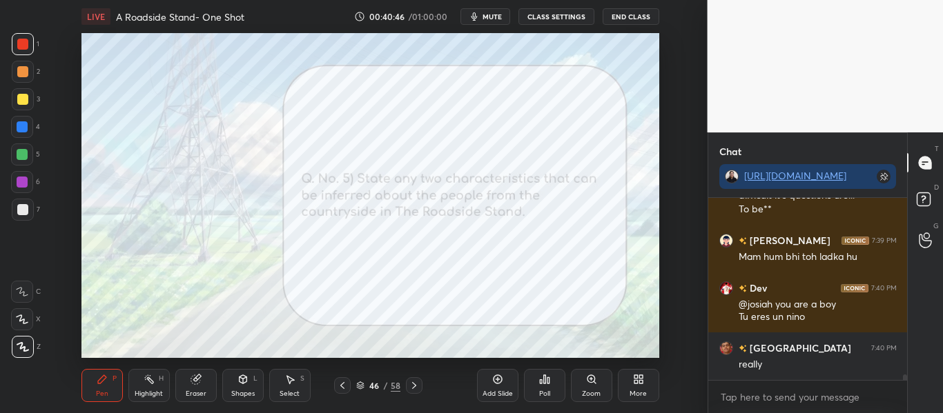
click at [908, 375] on div "T Messages (T) D Doubts (D) G Raise Hand (G)" at bounding box center [925, 272] width 36 height 281
click at [907, 372] on div "T Messages (T) D Doubts (D) G Raise Hand (G)" at bounding box center [925, 272] width 36 height 281
drag, startPoint x: 905, startPoint y: 379, endPoint x: 889, endPoint y: 420, distance: 43.4
click at [889, 0] on html "1 2 3 4 5 6 7 C X Z C X Z E E Erase all H H LIVE A Roadside Stand- One Shot 00:…" at bounding box center [471, 0] width 943 height 0
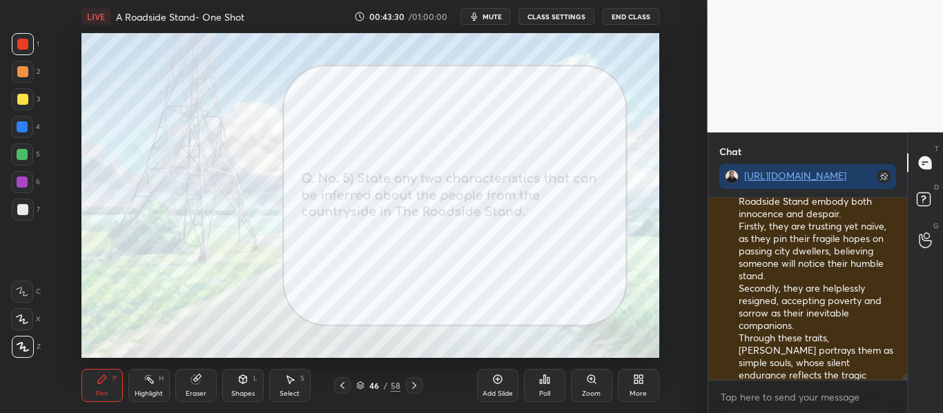
scroll to position [5967, 0]
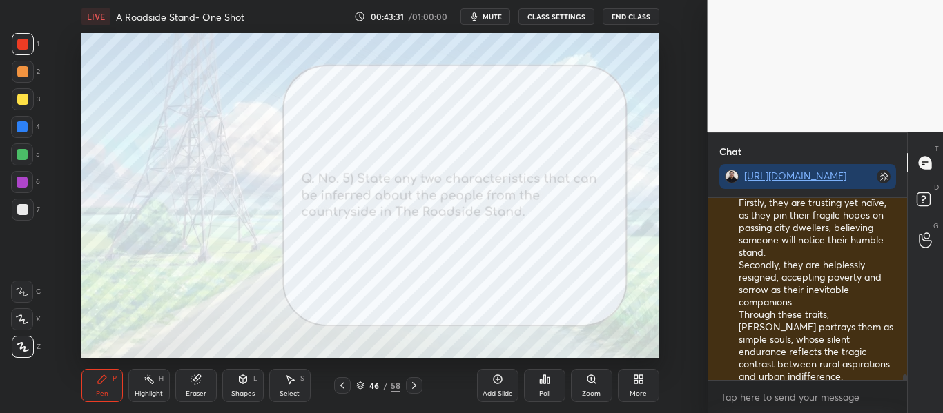
click at [902, 377] on div at bounding box center [902, 289] width 8 height 182
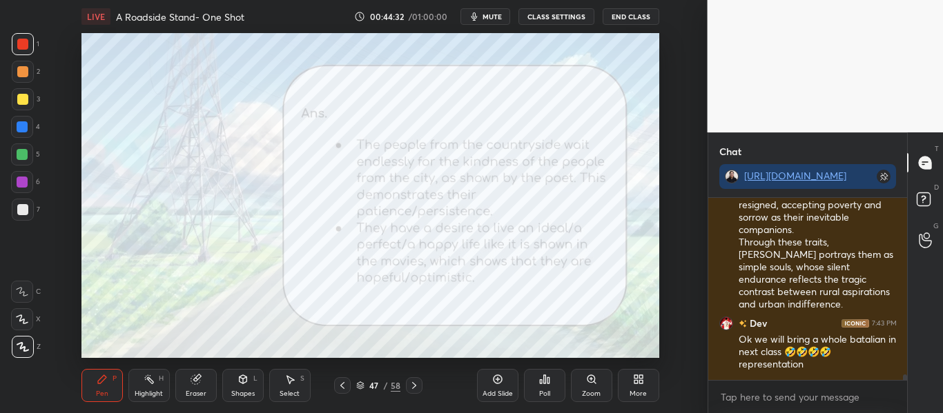
click at [359, 379] on div "47 / 58" at bounding box center [378, 385] width 44 height 12
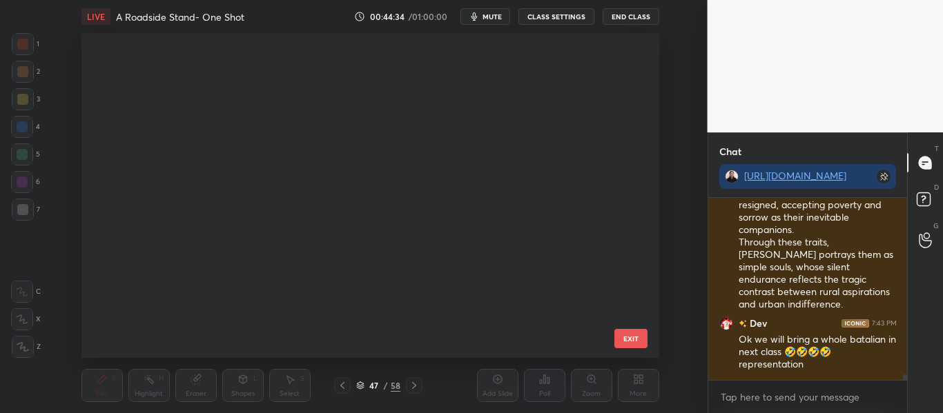
scroll to position [1634, 0]
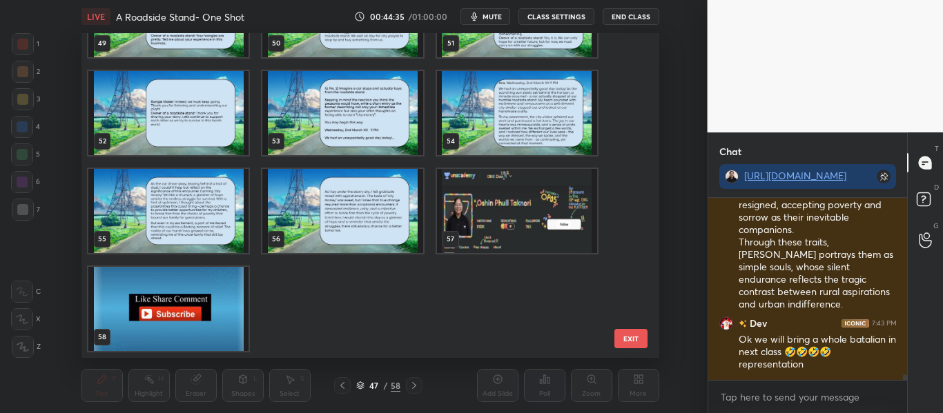
click at [363, 207] on img "grid" at bounding box center [342, 211] width 160 height 84
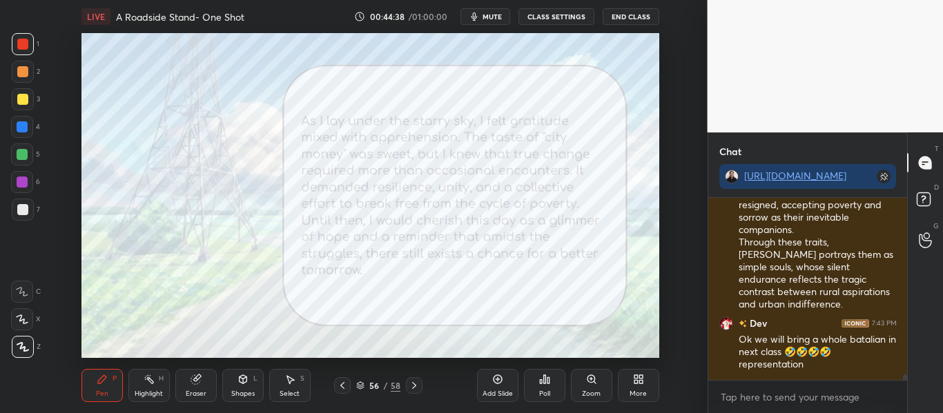
click at [629, 386] on div "More" at bounding box center [638, 385] width 41 height 33
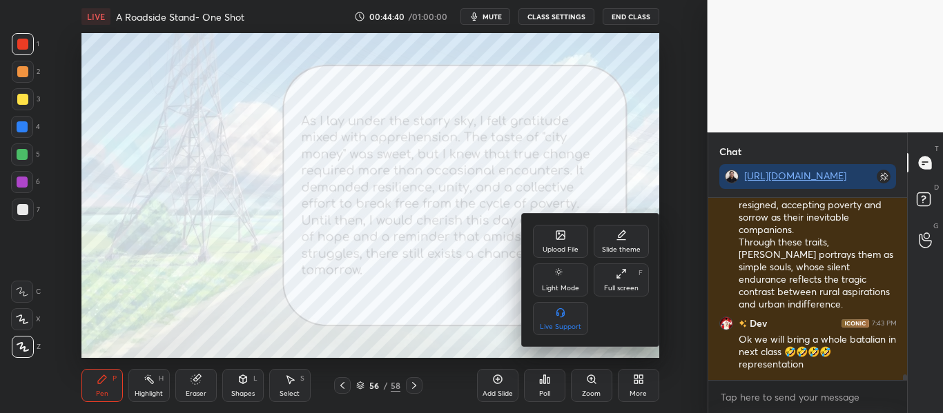
click at [555, 246] on div "Upload File" at bounding box center [560, 249] width 36 height 7
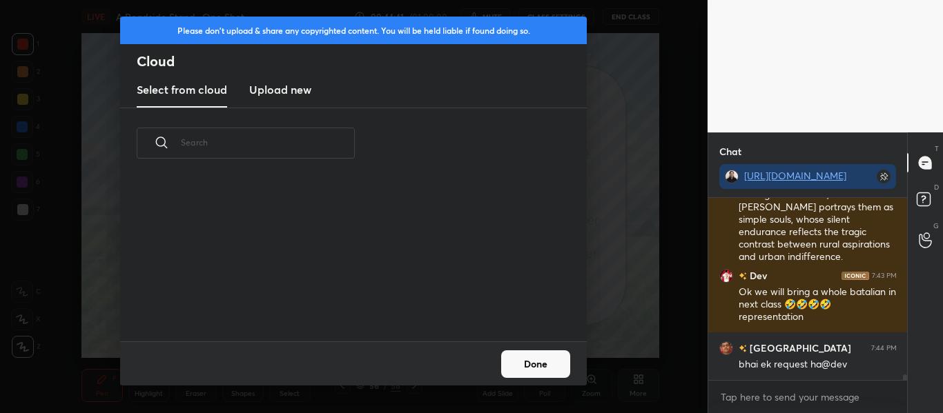
scroll to position [163, 443]
click at [303, 92] on h3 "Upload new" at bounding box center [280, 89] width 62 height 17
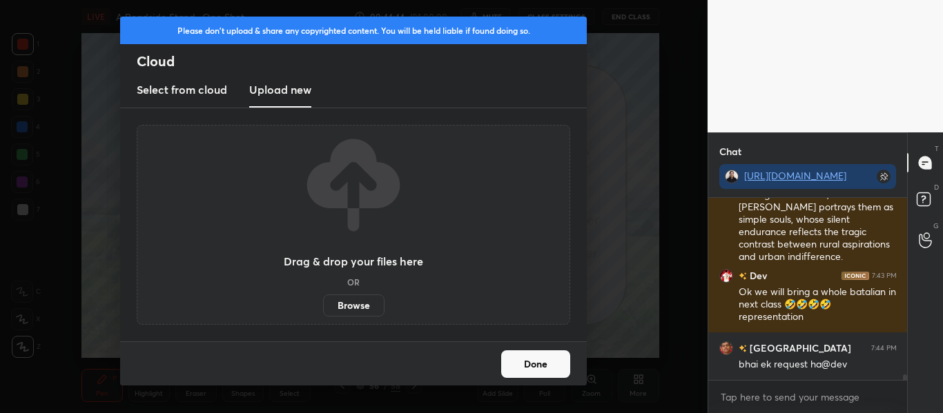
click at [351, 302] on label "Browse" at bounding box center [353, 306] width 61 height 22
click at [323, 302] on input "Browse" at bounding box center [323, 306] width 0 height 22
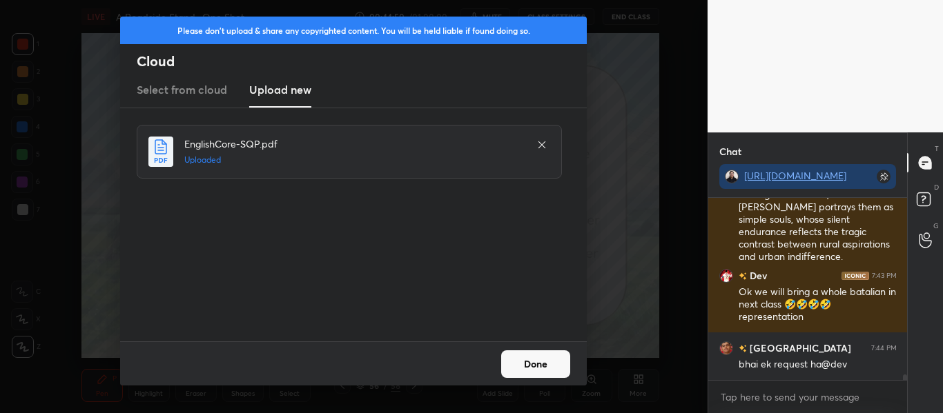
click at [530, 368] on button "Done" at bounding box center [535, 365] width 69 height 28
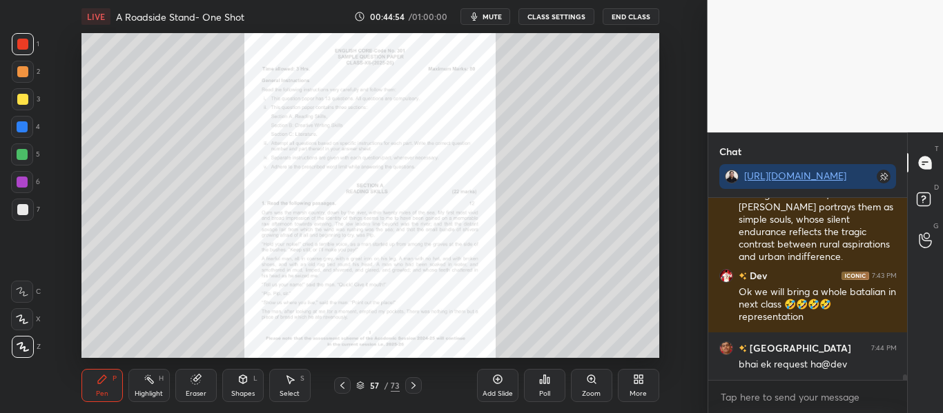
click at [417, 382] on icon at bounding box center [413, 385] width 11 height 11
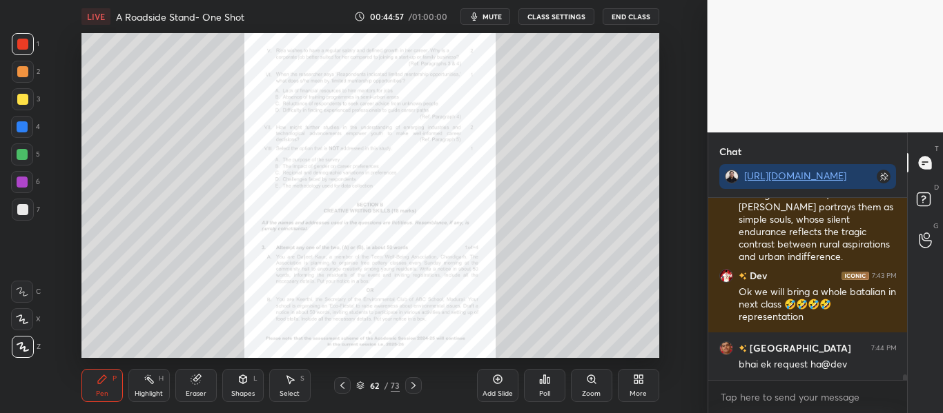
click at [417, 382] on icon at bounding box center [413, 385] width 11 height 11
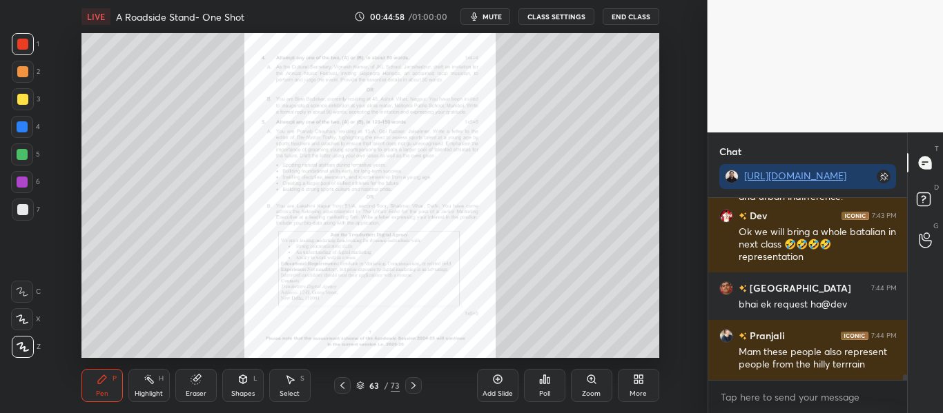
click at [417, 382] on icon at bounding box center [413, 385] width 11 height 11
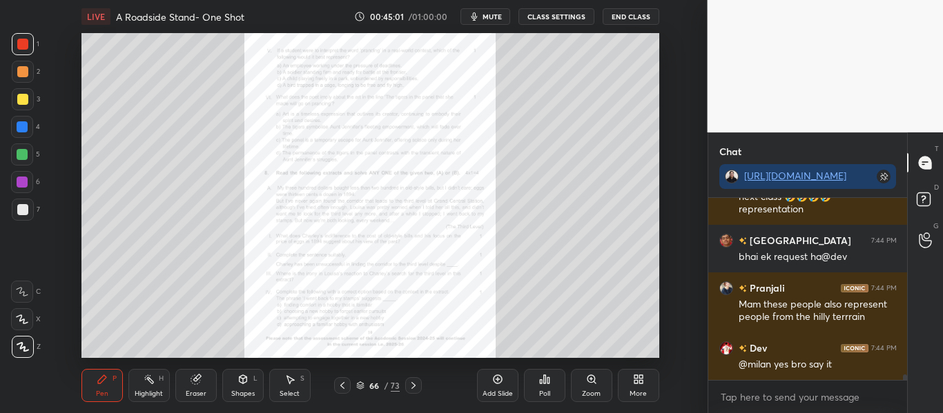
click at [417, 382] on icon at bounding box center [413, 385] width 11 height 11
click at [411, 389] on icon at bounding box center [413, 385] width 11 height 11
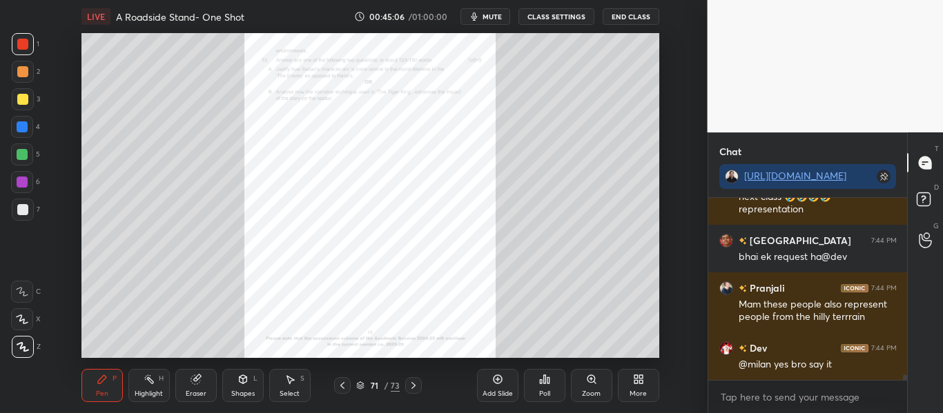
click at [411, 389] on icon at bounding box center [413, 385] width 11 height 11
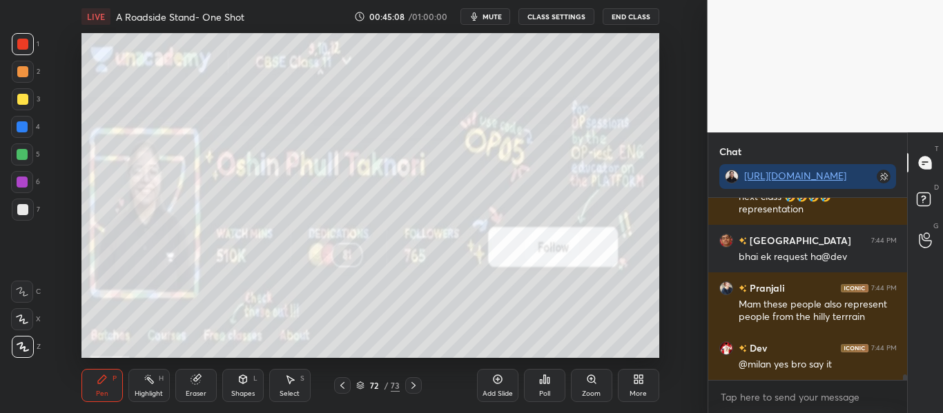
click at [335, 386] on div at bounding box center [342, 385] width 17 height 17
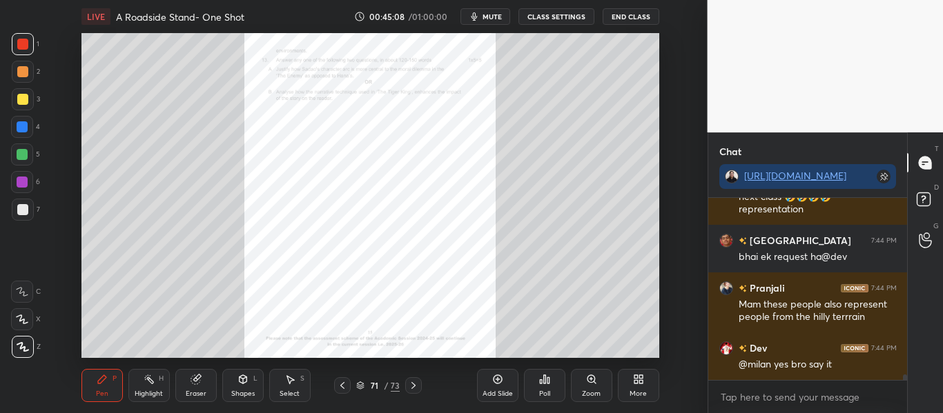
click at [335, 386] on div at bounding box center [342, 385] width 17 height 17
click at [591, 382] on icon at bounding box center [591, 379] width 8 height 8
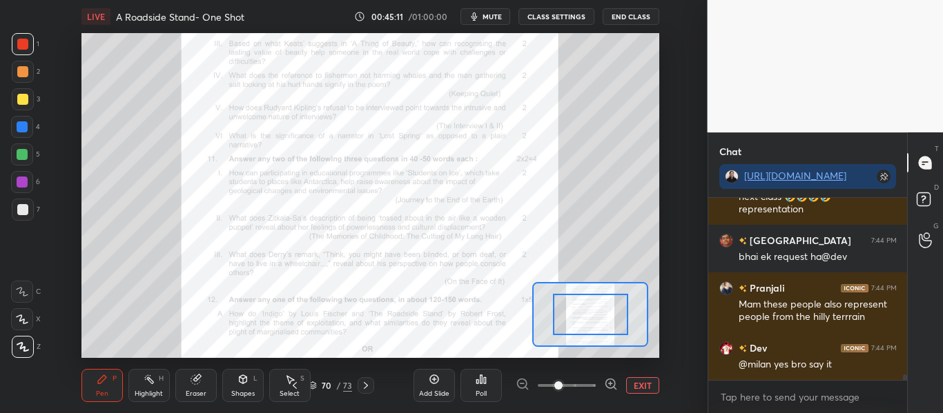
click at [578, 383] on span at bounding box center [566, 385] width 58 height 21
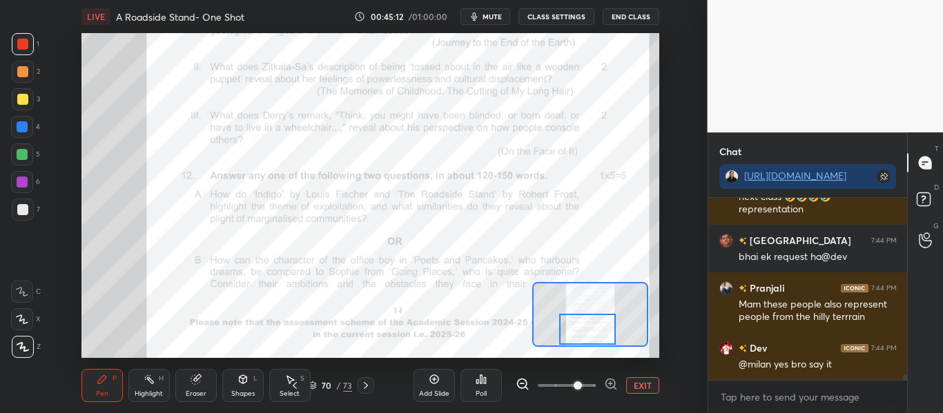
drag, startPoint x: 596, startPoint y: 321, endPoint x: 593, endPoint y: 355, distance: 34.6
click at [593, 355] on div "LIVE A Roadside Stand- One Shot 00:45:12 / 01:00:00 mute CLASS SETTINGS End Cla…" at bounding box center [370, 206] width 652 height 413
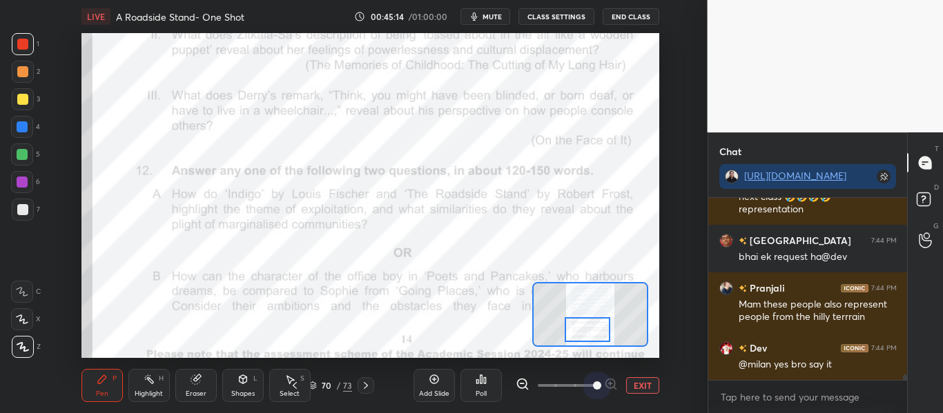
click at [593, 386] on span at bounding box center [566, 385] width 58 height 21
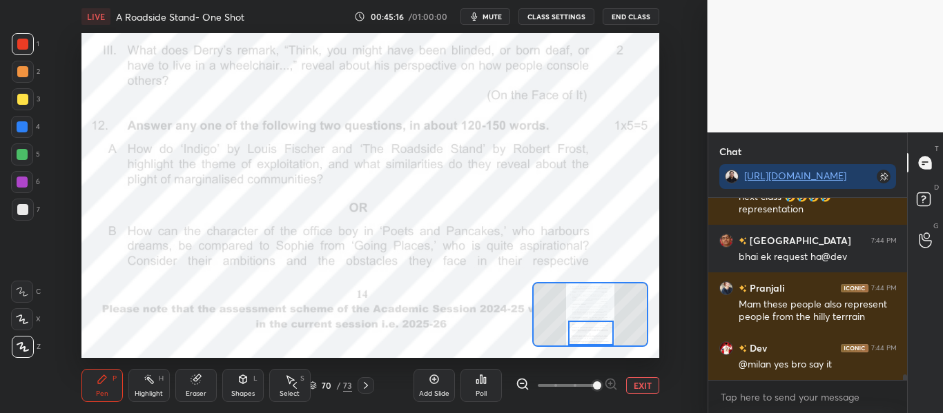
click at [586, 332] on div at bounding box center [590, 333] width 45 height 25
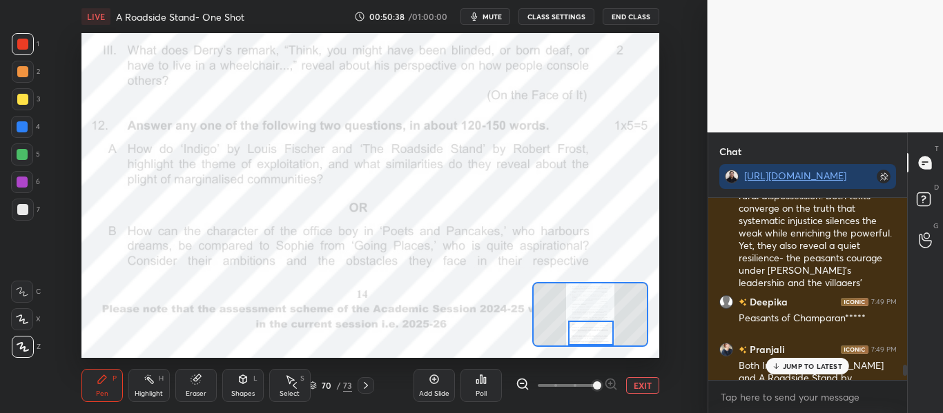
scroll to position [7536, 0]
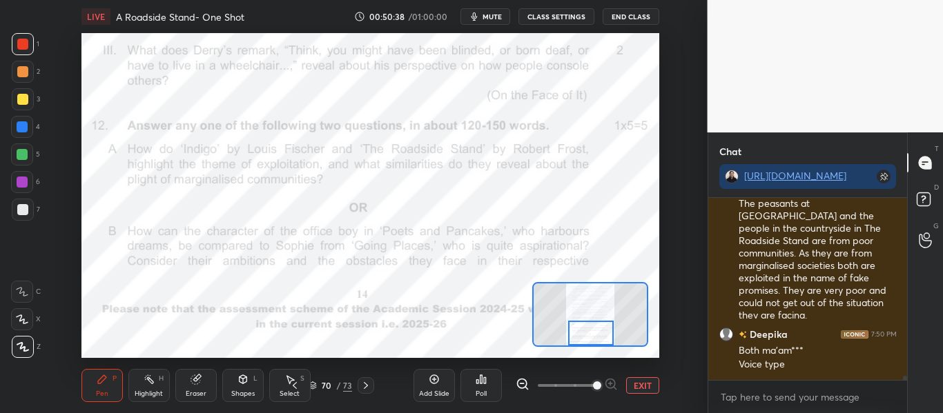
drag, startPoint x: 905, startPoint y: 379, endPoint x: 882, endPoint y: 417, distance: 43.9
click at [882, 0] on html "1 2 3 4 5 6 7 C X Z C X Z E E Erase all H H LIVE A Roadside Stand- One Shot 00:…" at bounding box center [471, 0] width 943 height 0
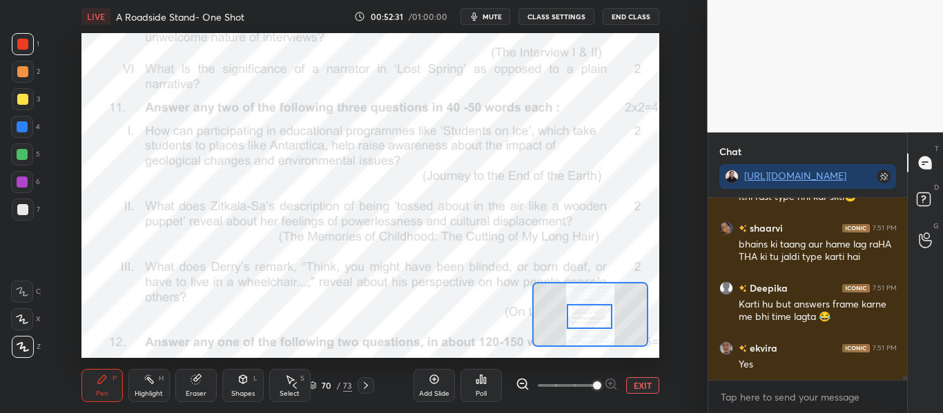
scroll to position [7790, 0]
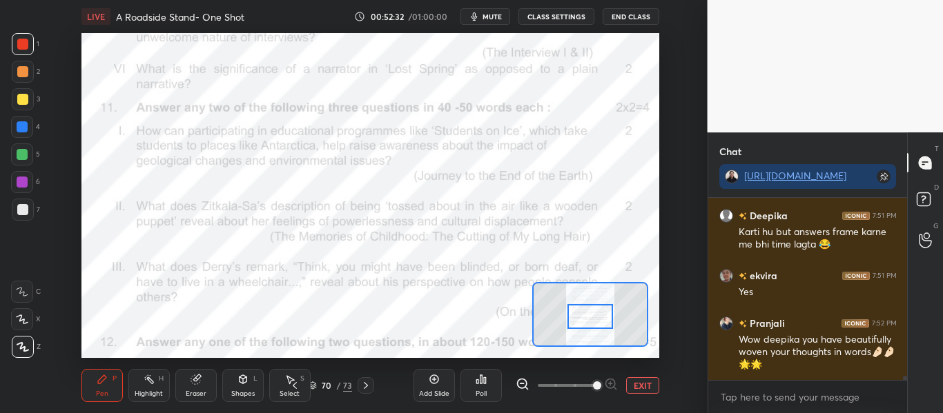
drag, startPoint x: 584, startPoint y: 327, endPoint x: 583, endPoint y: 311, distance: 15.9
click at [583, 311] on div at bounding box center [589, 316] width 45 height 25
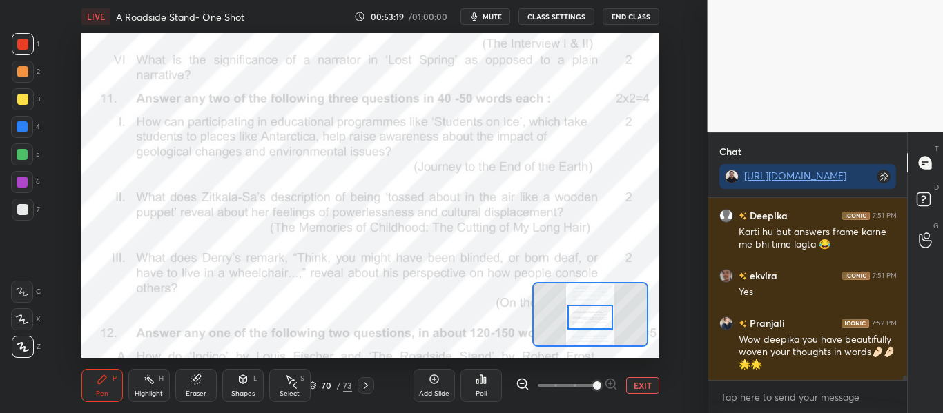
click at [599, 329] on div at bounding box center [589, 314] width 115 height 65
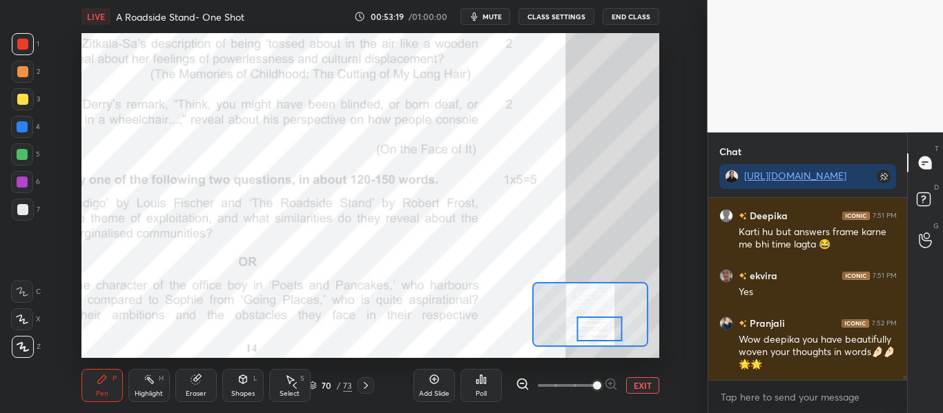
scroll to position [7838, 0]
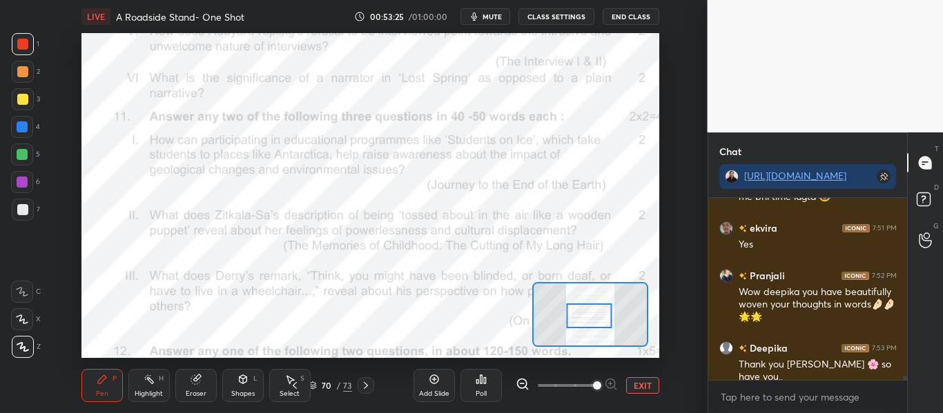
drag, startPoint x: 597, startPoint y: 331, endPoint x: 586, endPoint y: 317, distance: 16.7
click at [586, 317] on div at bounding box center [588, 316] width 45 height 25
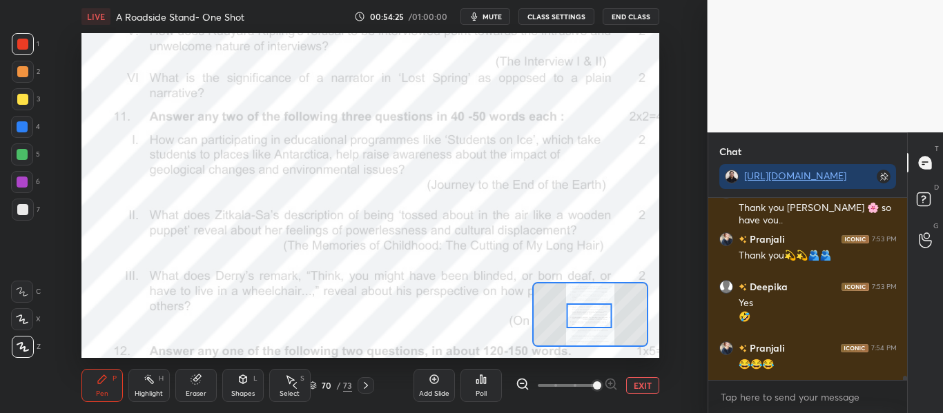
scroll to position [8042, 0]
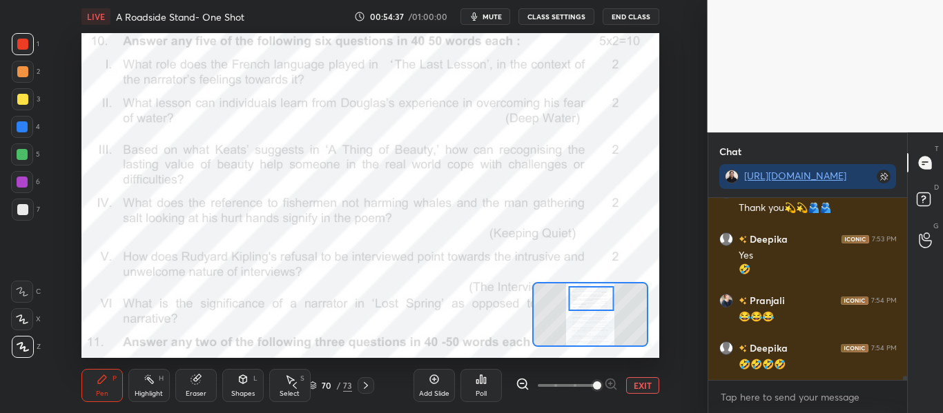
drag, startPoint x: 595, startPoint y: 323, endPoint x: 598, endPoint y: 306, distance: 17.4
click at [598, 306] on div at bounding box center [591, 298] width 45 height 25
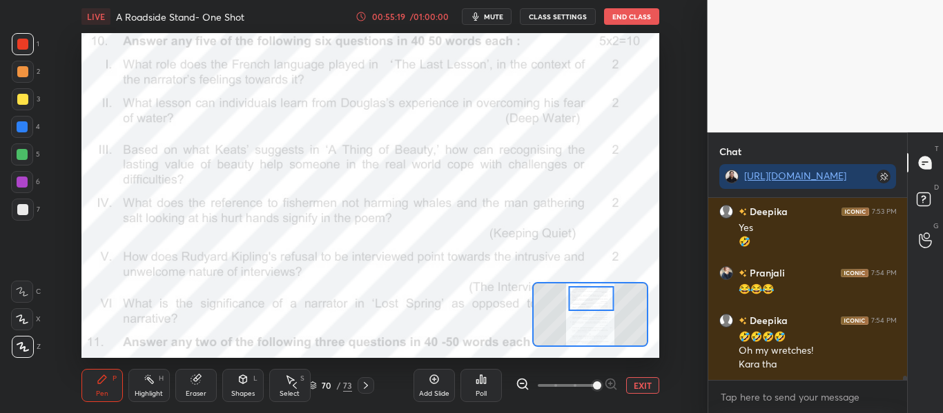
scroll to position [8117, 0]
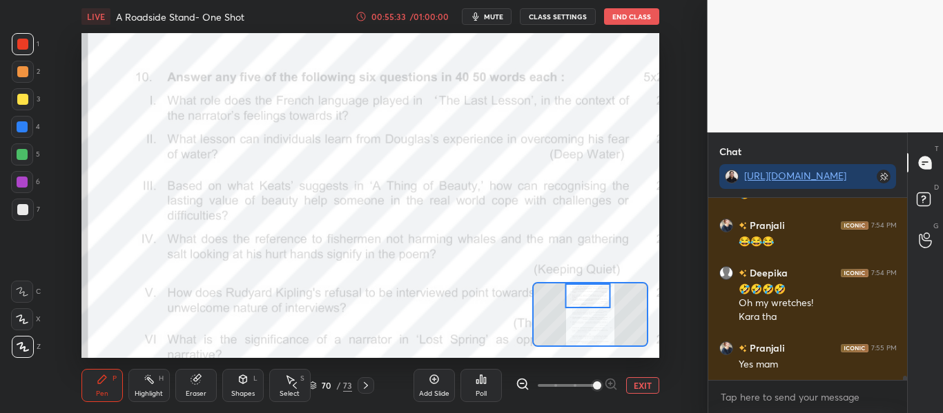
drag, startPoint x: 589, startPoint y: 298, endPoint x: 584, endPoint y: 290, distance: 10.0
click at [584, 290] on div at bounding box center [587, 296] width 45 height 25
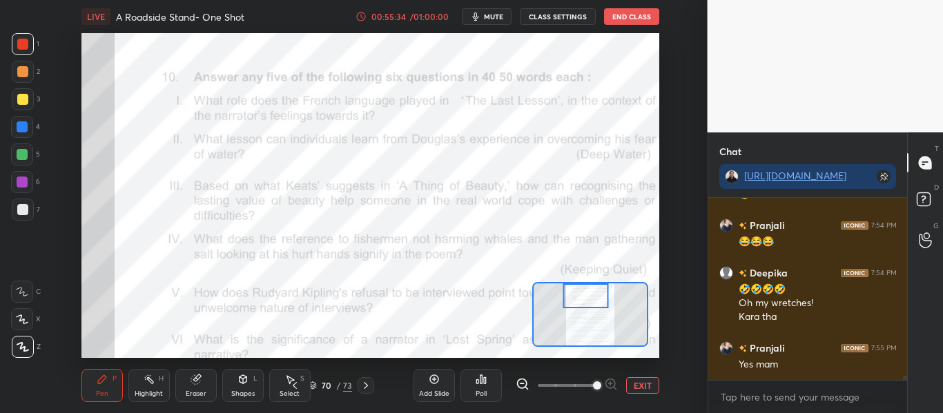
click at [642, 382] on button "EXIT" at bounding box center [642, 385] width 33 height 17
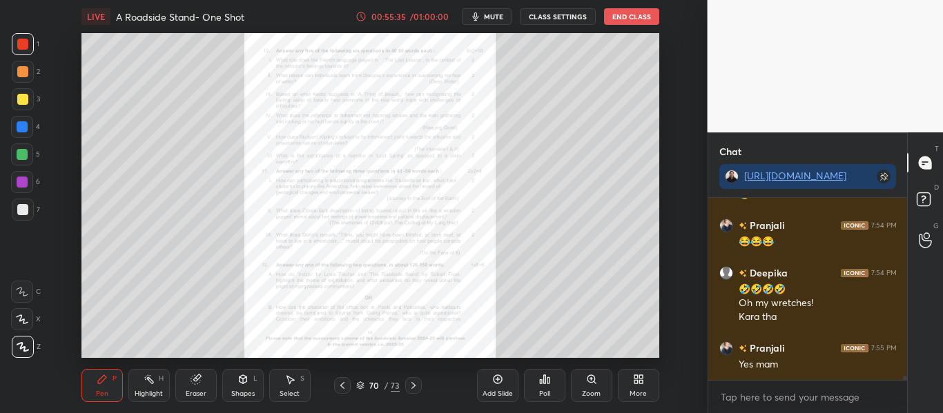
click at [342, 386] on icon at bounding box center [342, 385] width 11 height 11
click at [578, 389] on div "Zoom" at bounding box center [591, 385] width 41 height 33
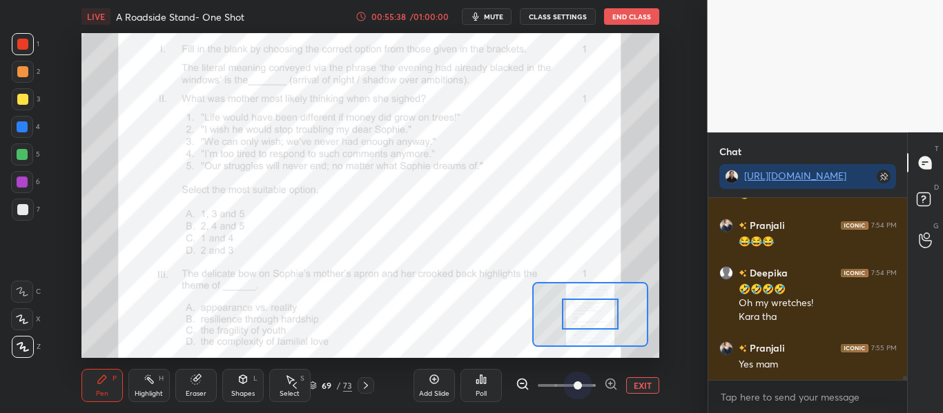
click at [583, 384] on span at bounding box center [566, 385] width 58 height 21
click at [589, 313] on div at bounding box center [590, 314] width 57 height 31
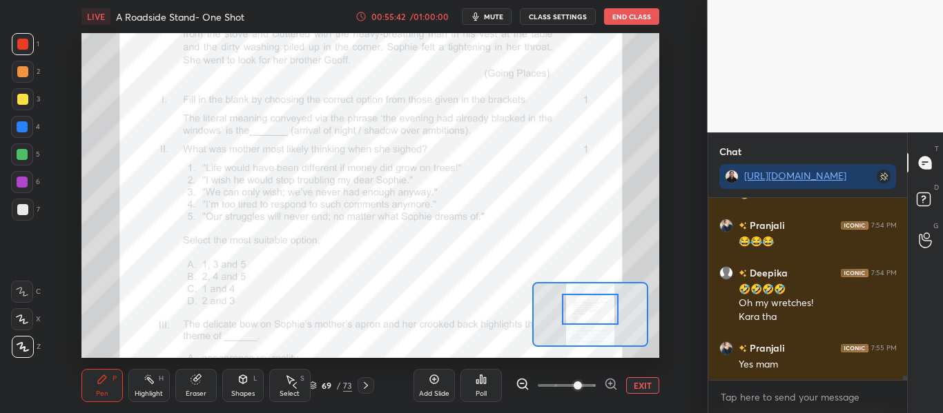
click at [585, 310] on div at bounding box center [590, 309] width 57 height 31
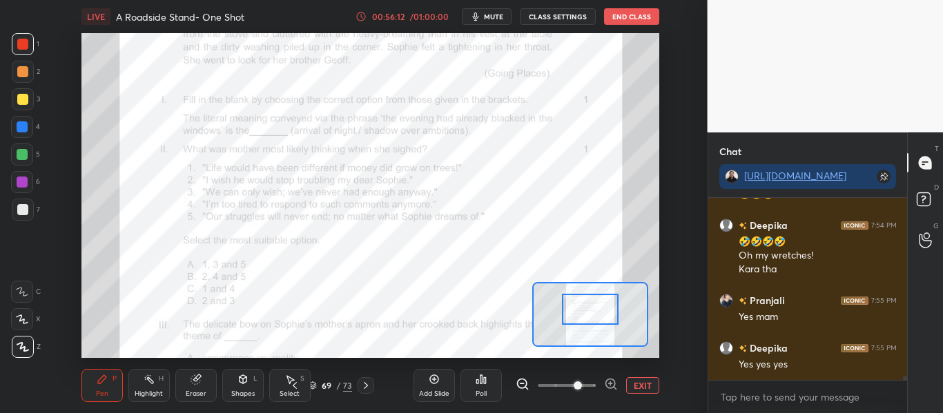
scroll to position [8212, 0]
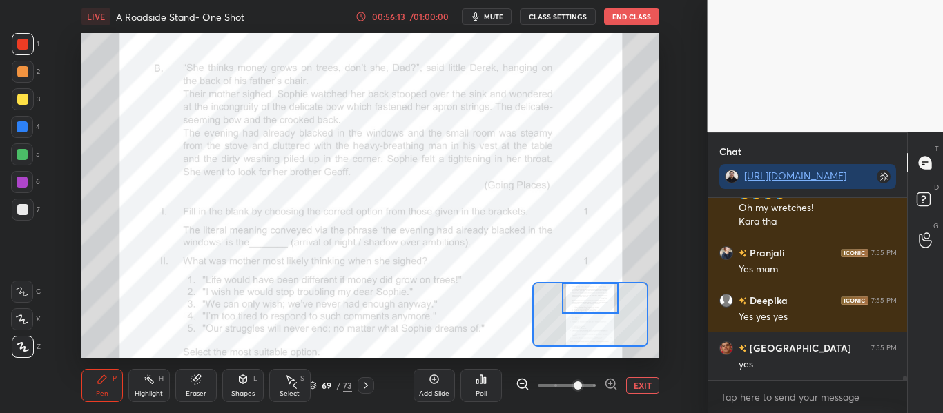
drag, startPoint x: 595, startPoint y: 310, endPoint x: 595, endPoint y: 299, distance: 11.0
click at [595, 299] on div at bounding box center [590, 298] width 57 height 31
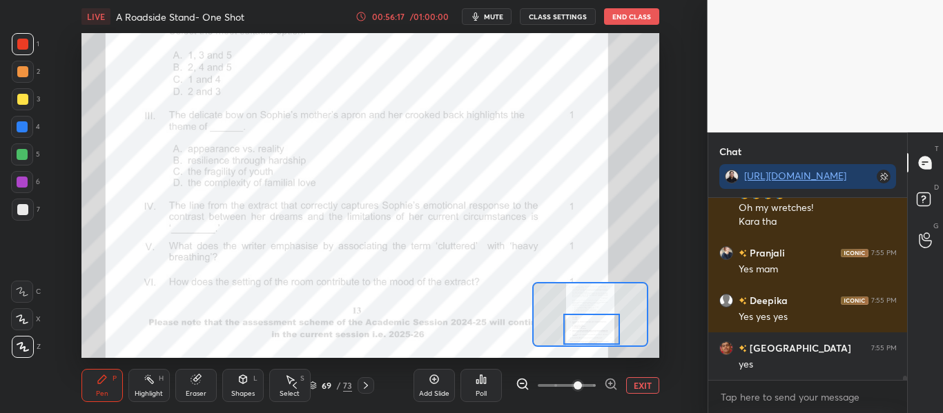
drag, startPoint x: 599, startPoint y: 308, endPoint x: 600, endPoint y: 340, distance: 31.8
click at [600, 340] on div at bounding box center [591, 329] width 57 height 31
click at [641, 387] on button "EXIT" at bounding box center [642, 385] width 33 height 17
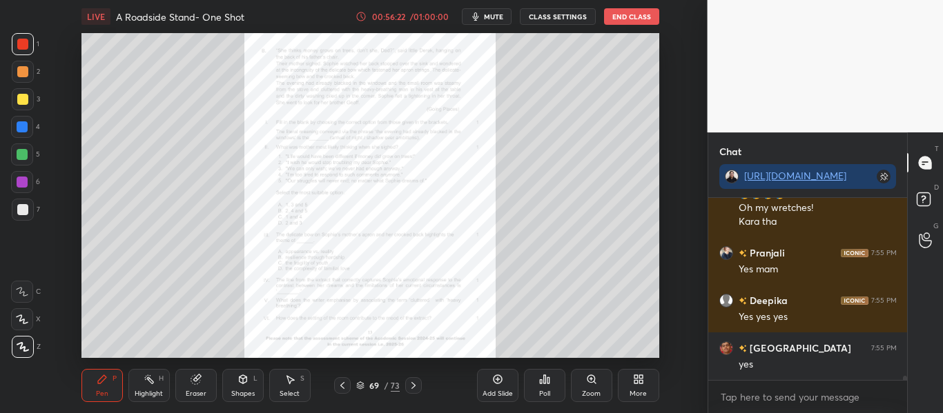
click at [343, 388] on icon at bounding box center [342, 385] width 4 height 7
click at [590, 391] on div "Zoom" at bounding box center [591, 394] width 19 height 7
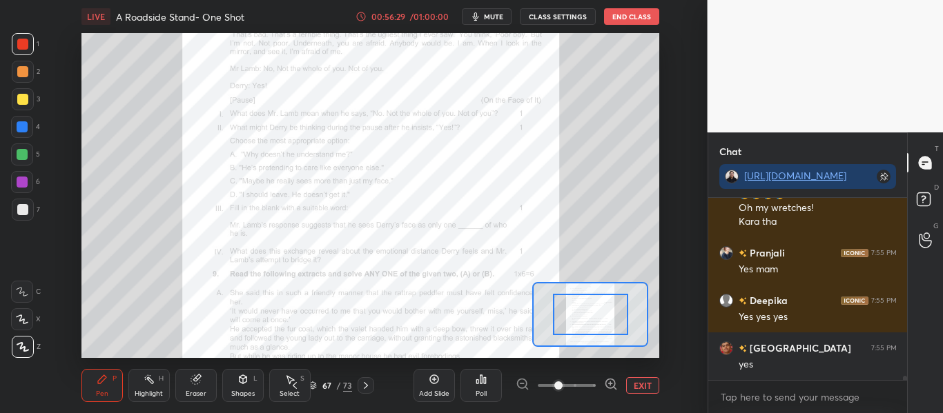
scroll to position [8272, 0]
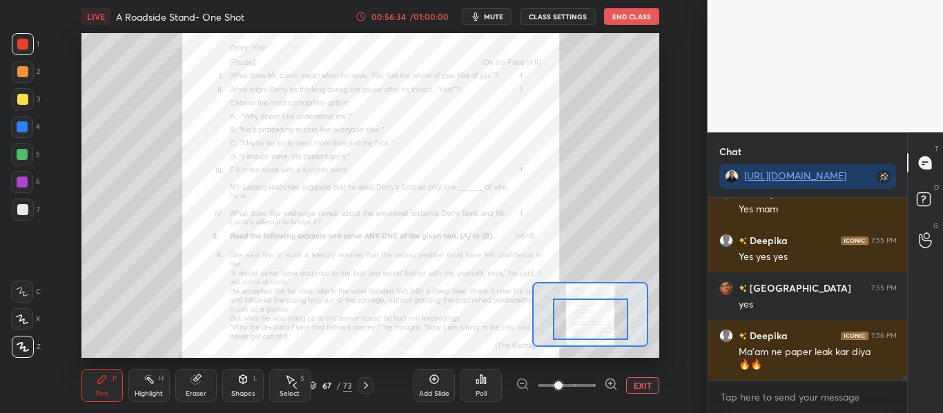
click at [642, 388] on button "EXIT" at bounding box center [642, 385] width 33 height 17
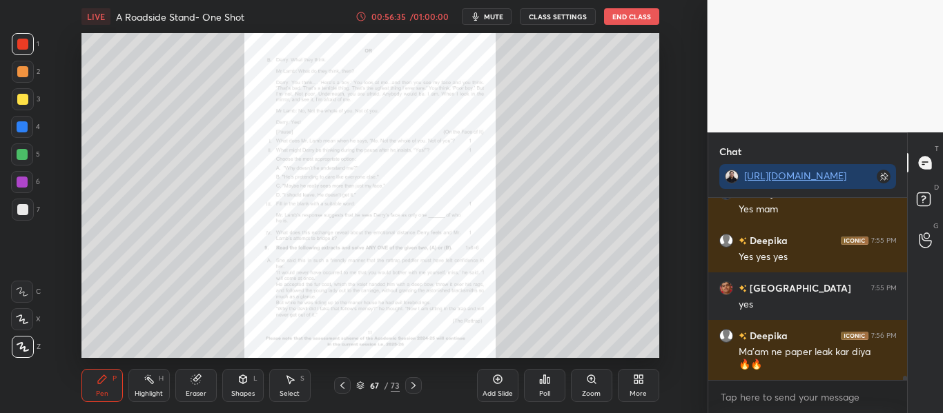
click at [415, 384] on icon at bounding box center [413, 385] width 11 height 11
click at [588, 391] on div "Zoom" at bounding box center [591, 394] width 19 height 7
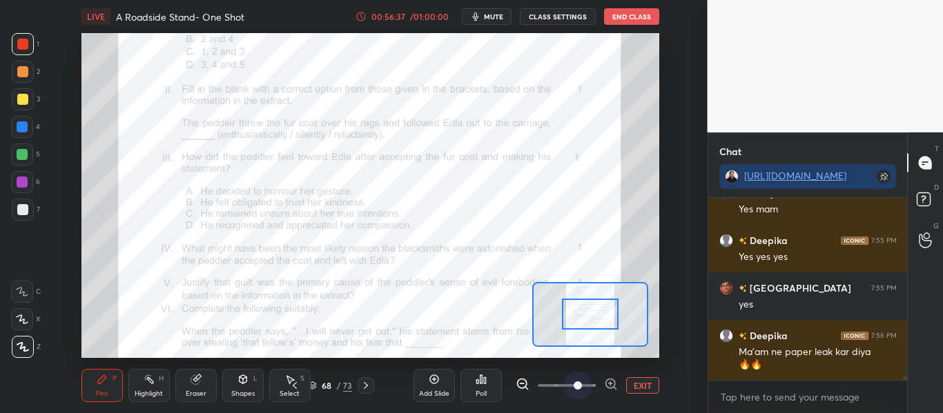
click at [579, 382] on span at bounding box center [566, 385] width 58 height 21
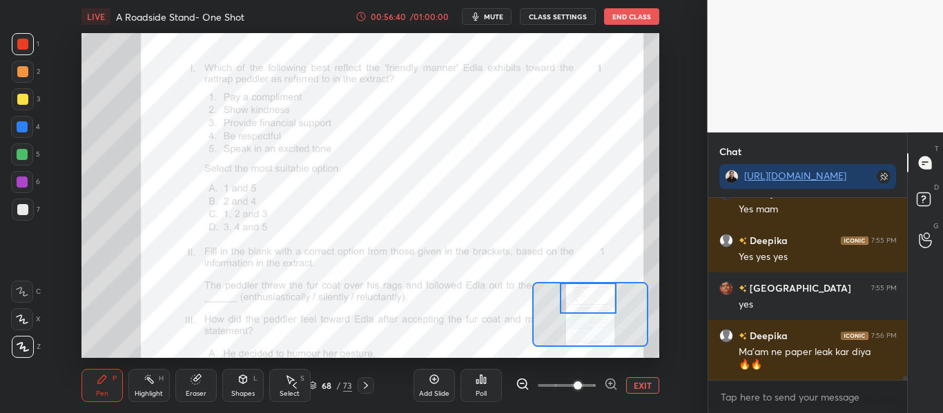
drag, startPoint x: 596, startPoint y: 309, endPoint x: 594, endPoint y: 288, distance: 20.8
click at [594, 288] on div at bounding box center [588, 298] width 57 height 31
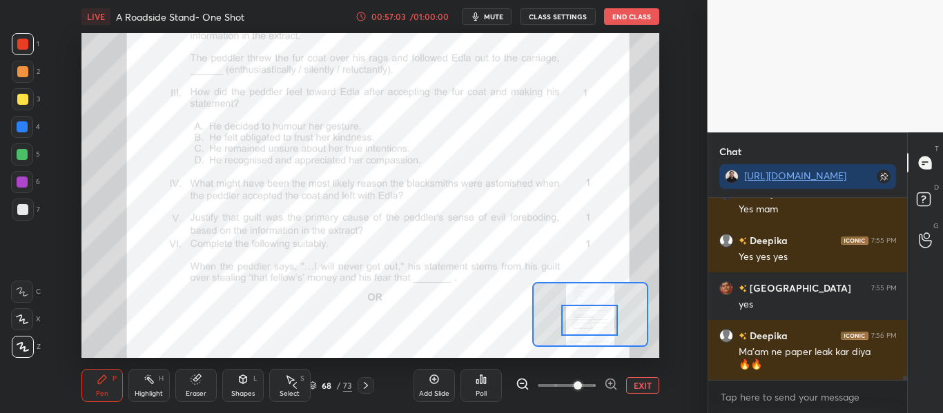
drag, startPoint x: 593, startPoint y: 306, endPoint x: 594, endPoint y: 328, distance: 22.1
click at [594, 328] on div at bounding box center [589, 320] width 57 height 31
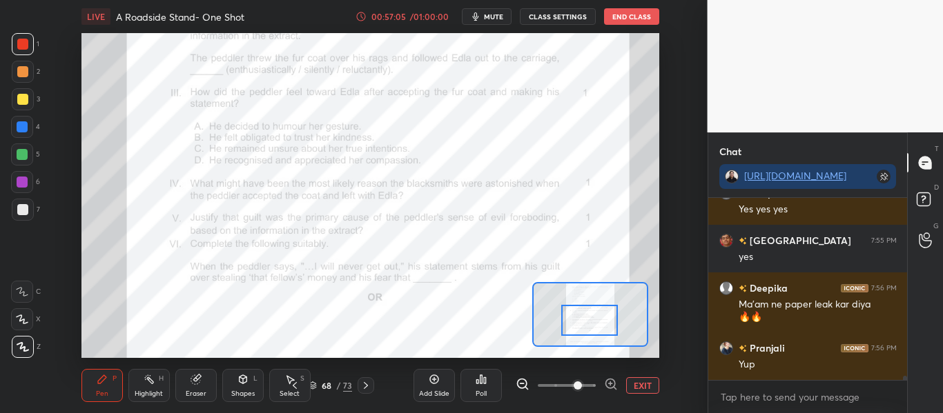
click at [651, 384] on button "EXIT" at bounding box center [642, 385] width 33 height 17
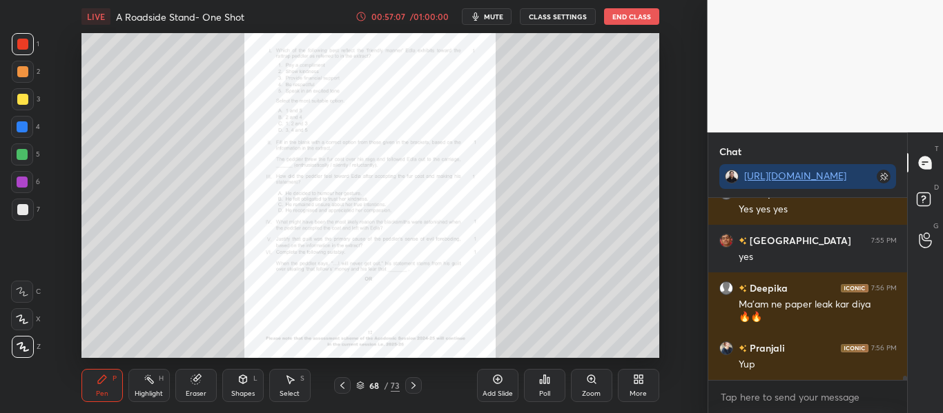
click at [413, 385] on icon at bounding box center [413, 385] width 11 height 11
click at [413, 384] on icon at bounding box center [413, 385] width 11 height 11
click at [413, 389] on icon at bounding box center [413, 385] width 11 height 11
click at [596, 381] on icon at bounding box center [591, 379] width 11 height 11
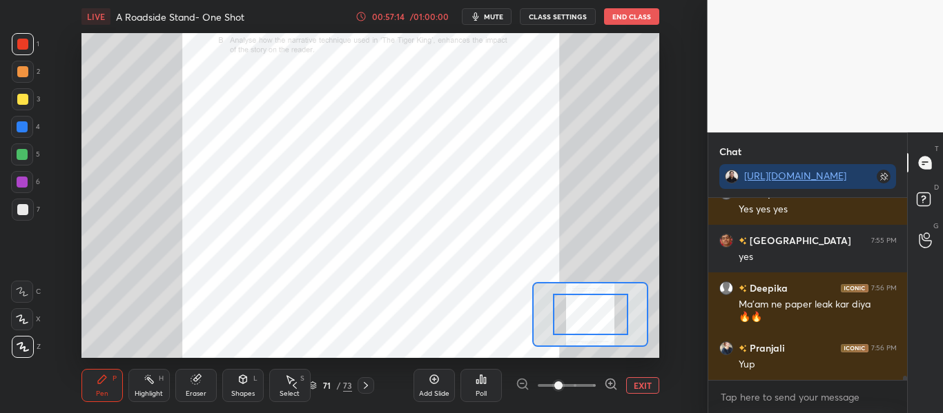
click at [583, 384] on span at bounding box center [566, 385] width 58 height 21
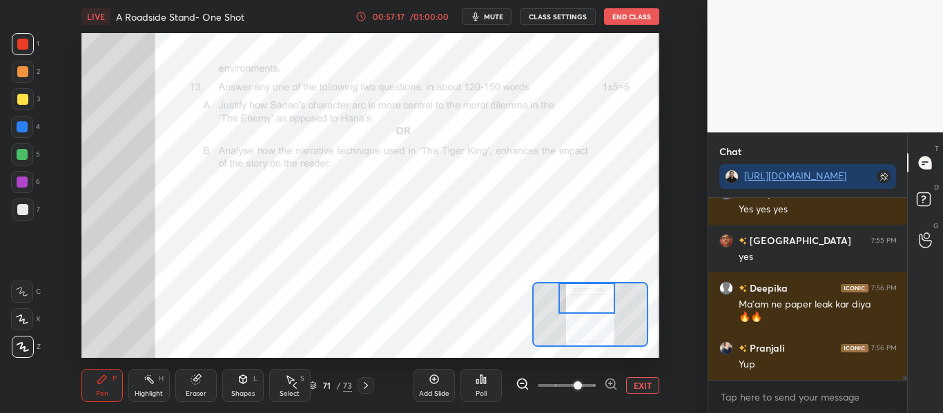
drag, startPoint x: 598, startPoint y: 322, endPoint x: 595, endPoint y: 298, distance: 24.4
click at [595, 298] on div at bounding box center [586, 298] width 57 height 31
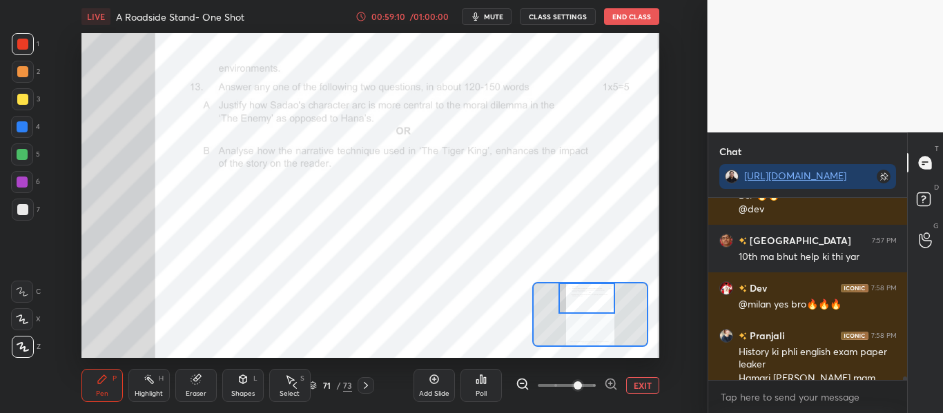
scroll to position [8719, 0]
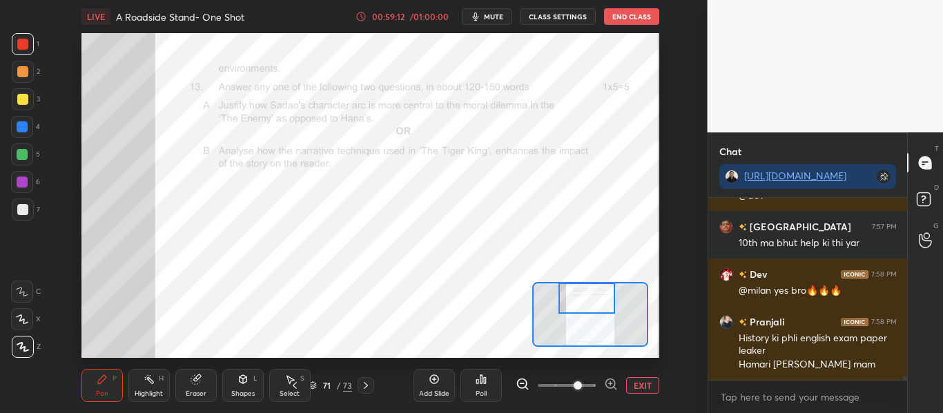
click at [650, 380] on button "EXIT" at bounding box center [642, 385] width 33 height 17
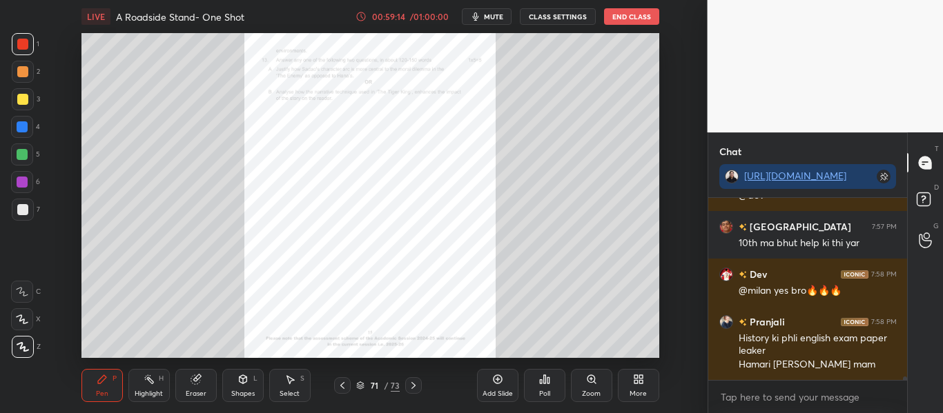
click at [408, 386] on icon at bounding box center [413, 385] width 11 height 11
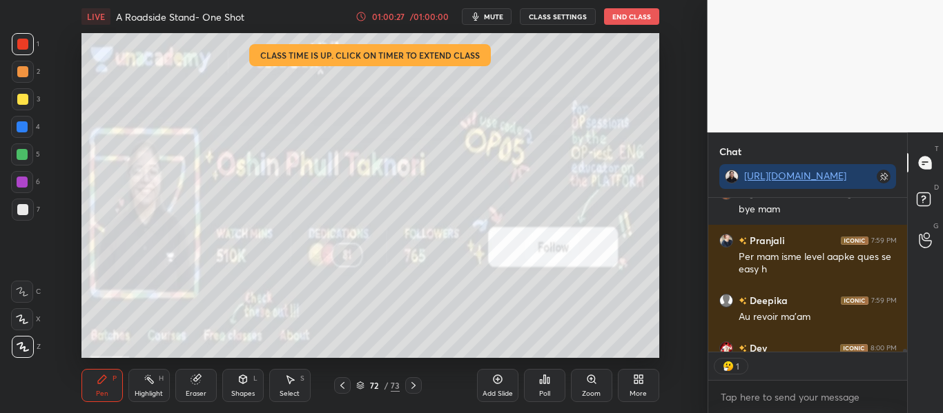
scroll to position [8998, 0]
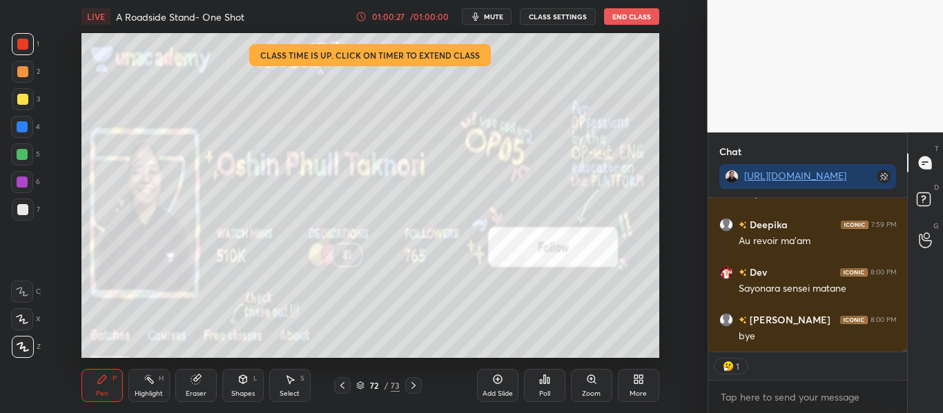
click at [633, 15] on button "End Class" at bounding box center [631, 16] width 55 height 17
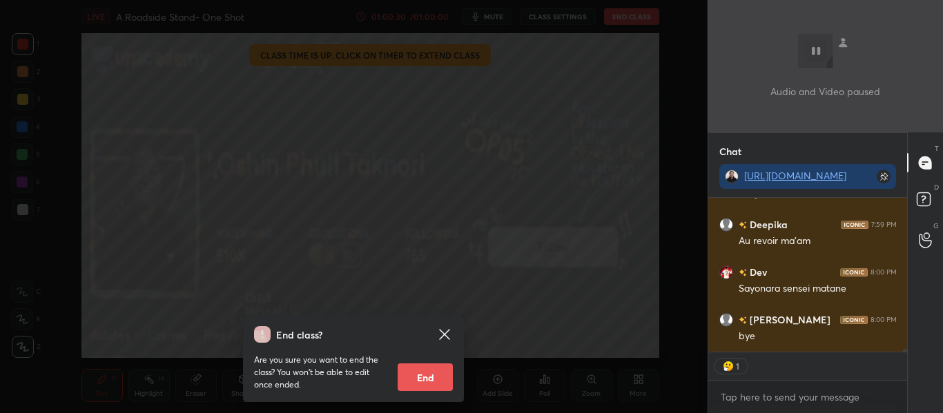
click at [442, 375] on button "End" at bounding box center [424, 378] width 55 height 28
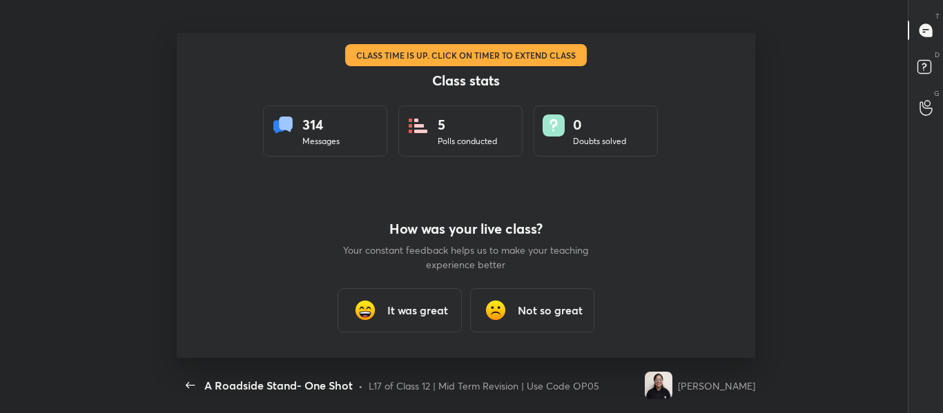
scroll to position [0, 0]
type textarea "x"
